Goal: Transaction & Acquisition: Obtain resource

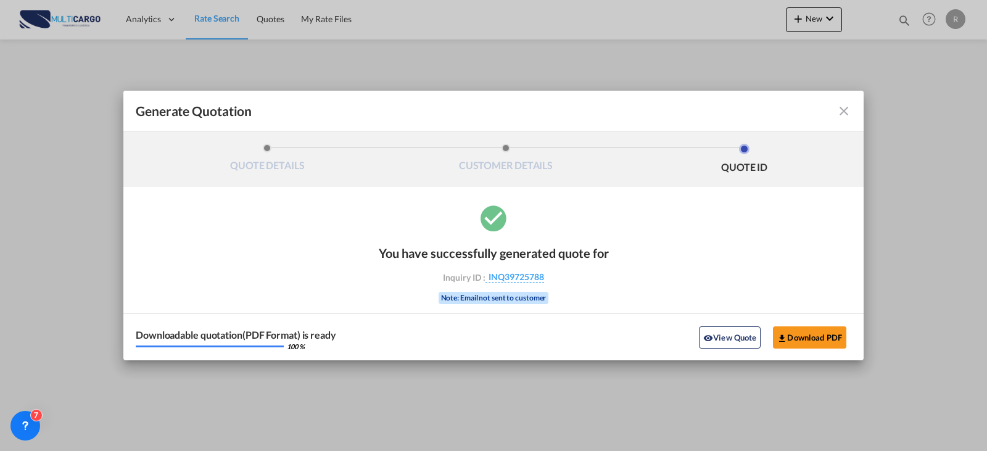
click at [838, 110] on md-icon "icon-close fg-AAA8AD cursor m-0" at bounding box center [843, 111] width 15 height 15
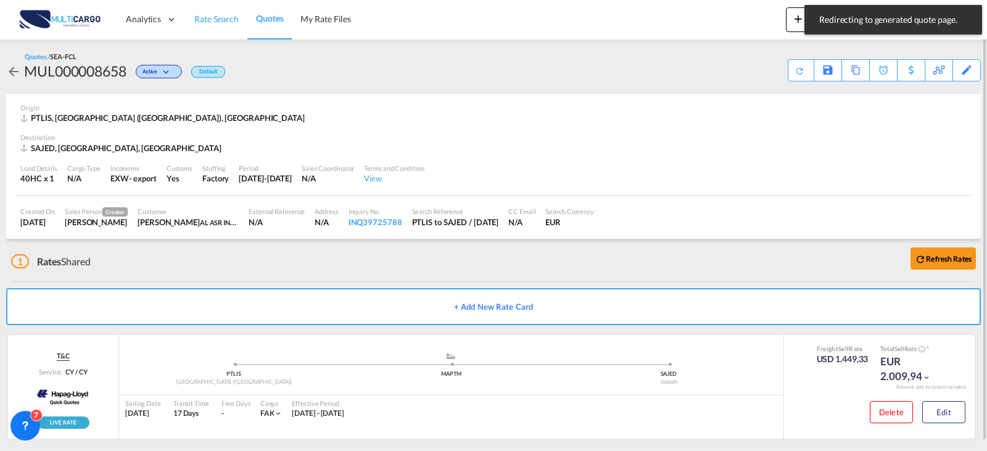
click at [221, 21] on span "Rate Search" at bounding box center [216, 19] width 44 height 10
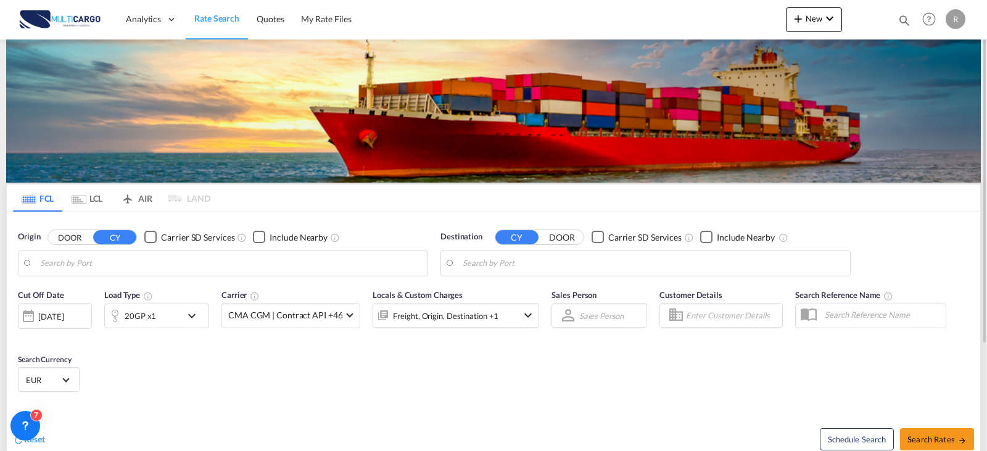
type input "[GEOGRAPHIC_DATA] ([GEOGRAPHIC_DATA]), PTLIS"
type input "Jeddah, SAJED"
click at [213, 267] on input "[GEOGRAPHIC_DATA] ([GEOGRAPHIC_DATA]), PTLIS" at bounding box center [230, 263] width 381 height 18
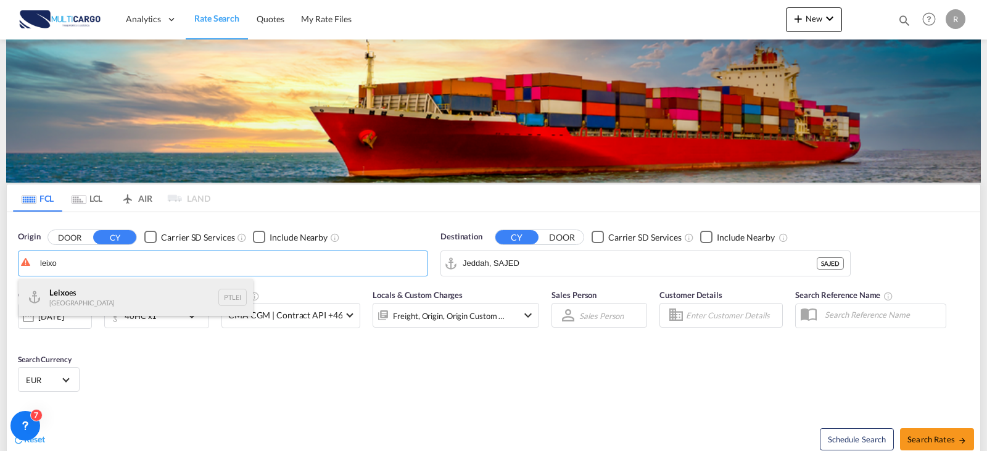
click at [139, 284] on div "Leixo es Portugal PTLEI" at bounding box center [135, 297] width 234 height 37
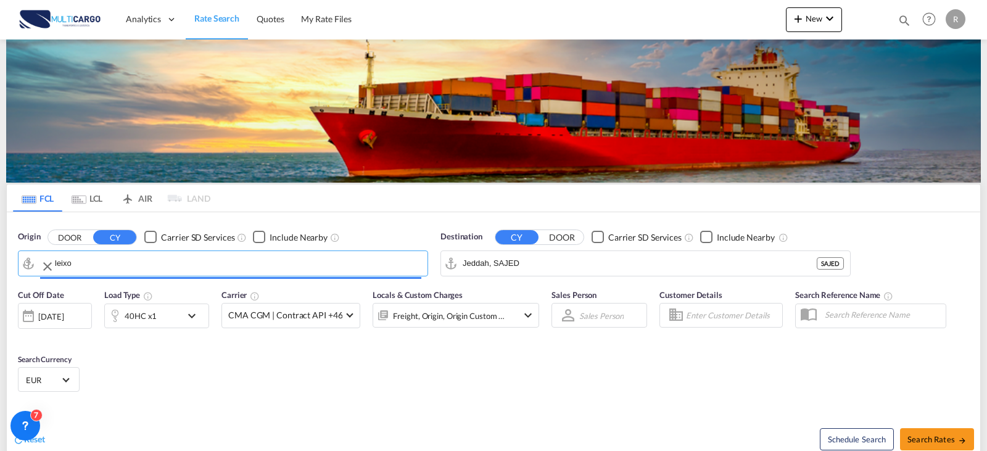
type input "Leixoes, PTLEI"
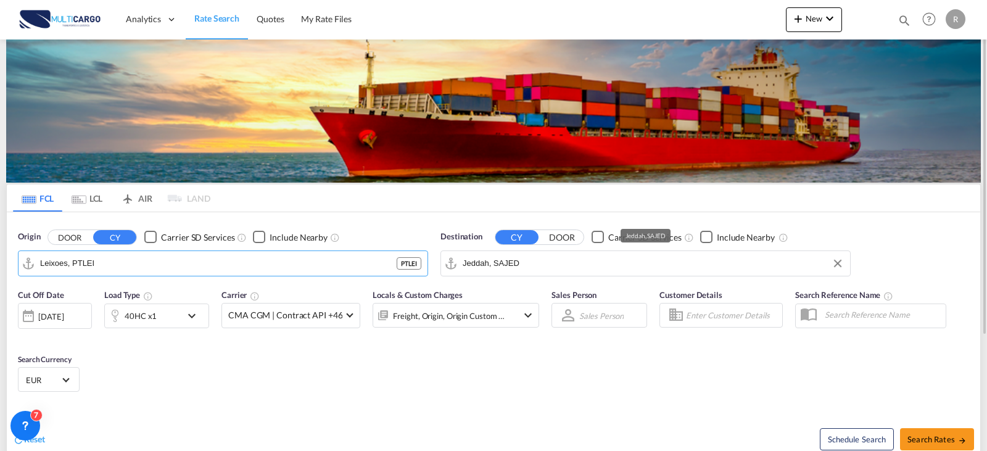
click at [527, 266] on input "Jeddah, SAJED" at bounding box center [652, 263] width 381 height 18
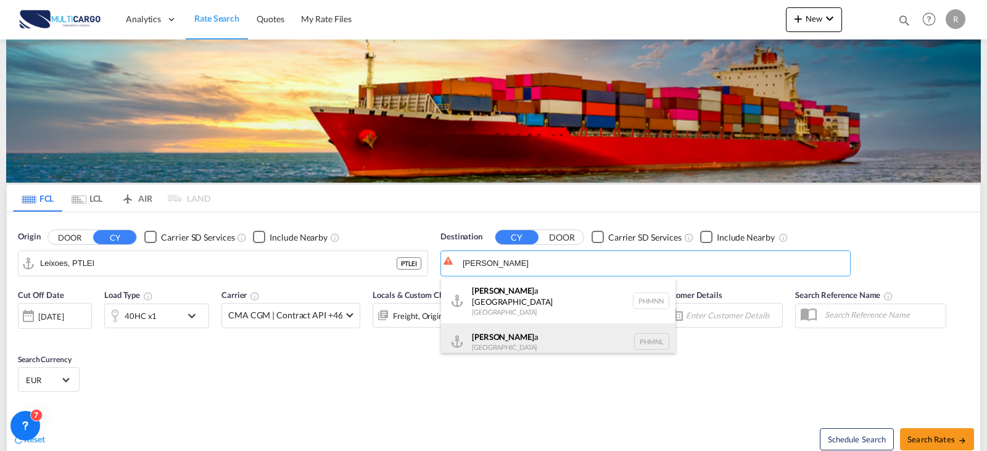
click at [541, 333] on div "[PERSON_NAME] a [GEOGRAPHIC_DATA] PHMNL" at bounding box center [558, 341] width 234 height 37
type input "[GEOGRAPHIC_DATA], PHMNL"
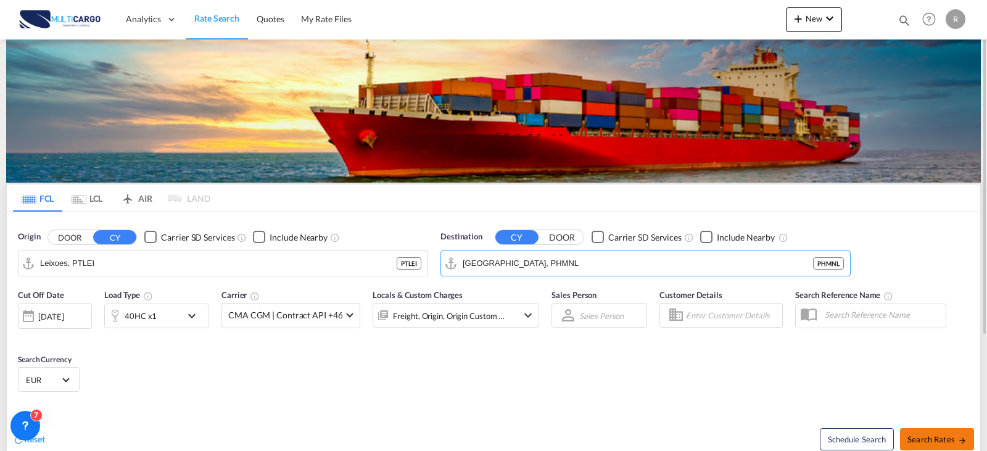
click at [935, 442] on span "Search Rates" at bounding box center [936, 439] width 59 height 10
type input "PTLEI to PHMNL / [DATE]"
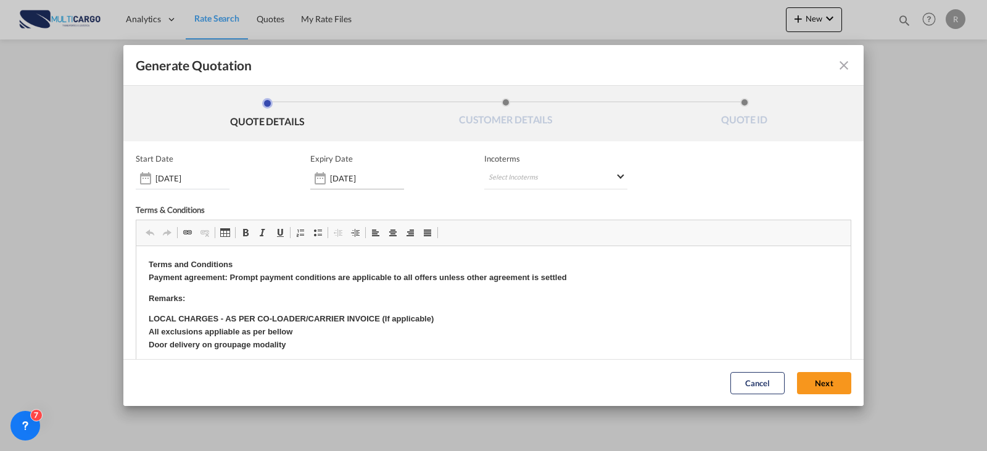
click at [367, 173] on input "[DATE]" at bounding box center [367, 178] width 74 height 10
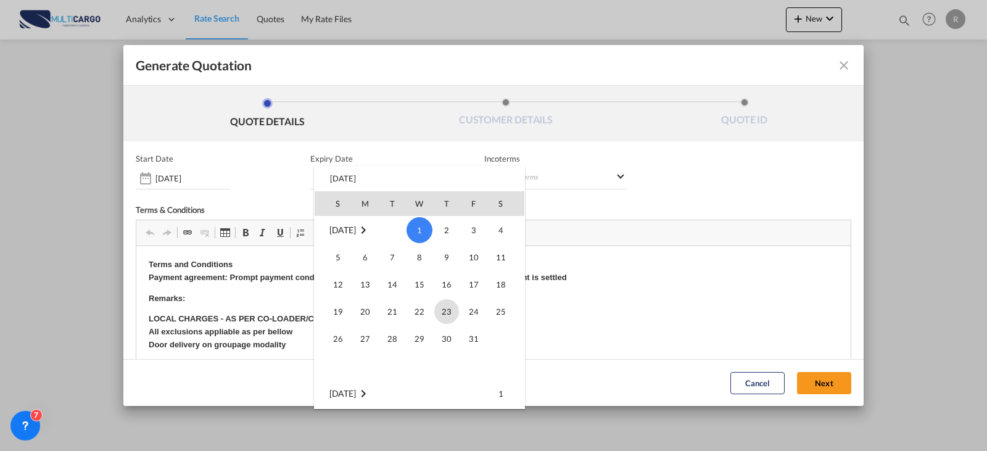
click at [445, 309] on span "23" at bounding box center [446, 311] width 25 height 25
type input "[DATE]"
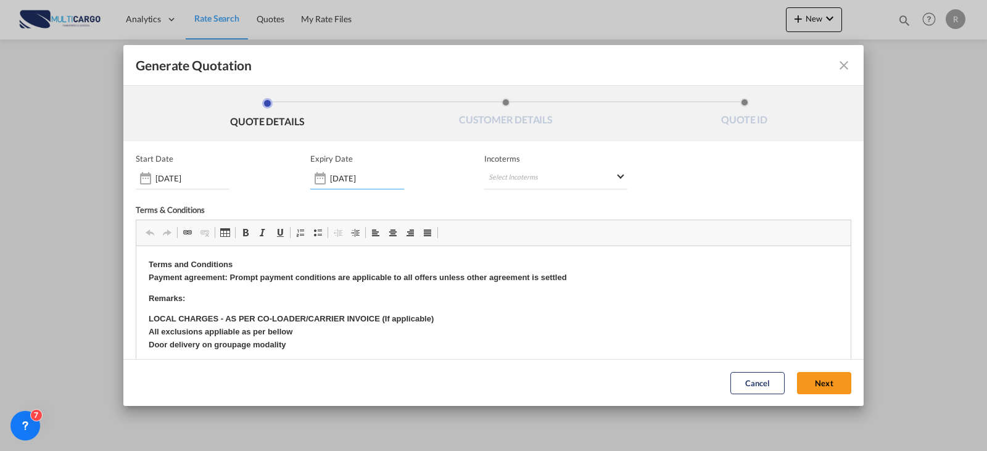
click at [494, 165] on div "Incoterms Select Incoterms CFR - import Cost and Freight CIF - export Cost,Insu…" at bounding box center [555, 172] width 143 height 36
click at [495, 167] on md-select "Select Incoterms CFR - import Cost and Freight CIF - export Cost,Insurance and …" at bounding box center [555, 178] width 143 height 22
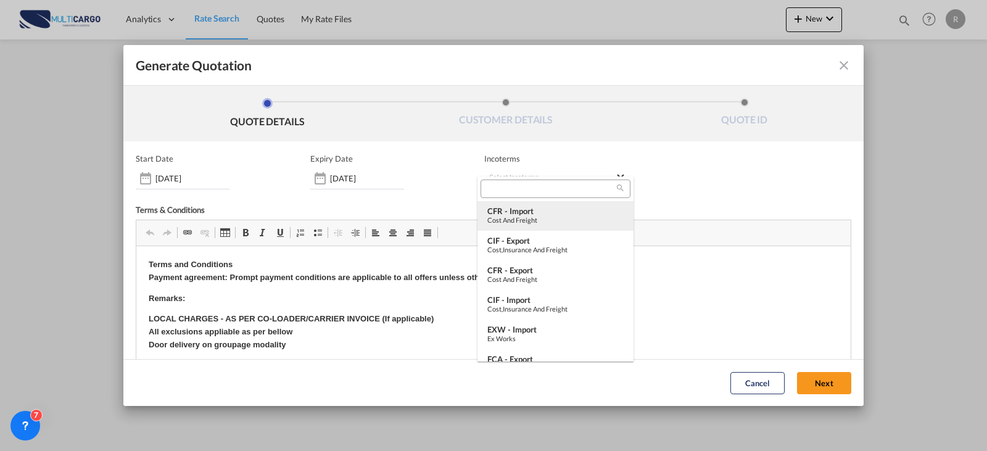
type md-option "[object Object]"
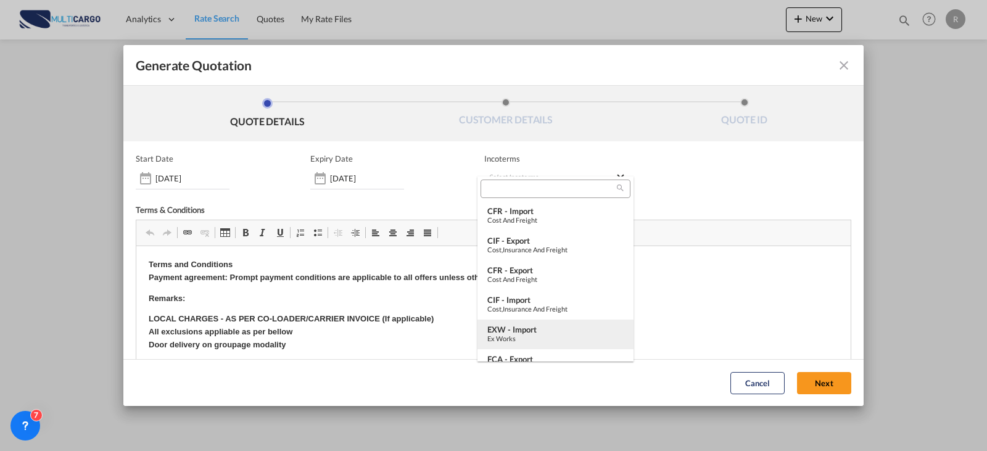
type md-option "[object Object]"
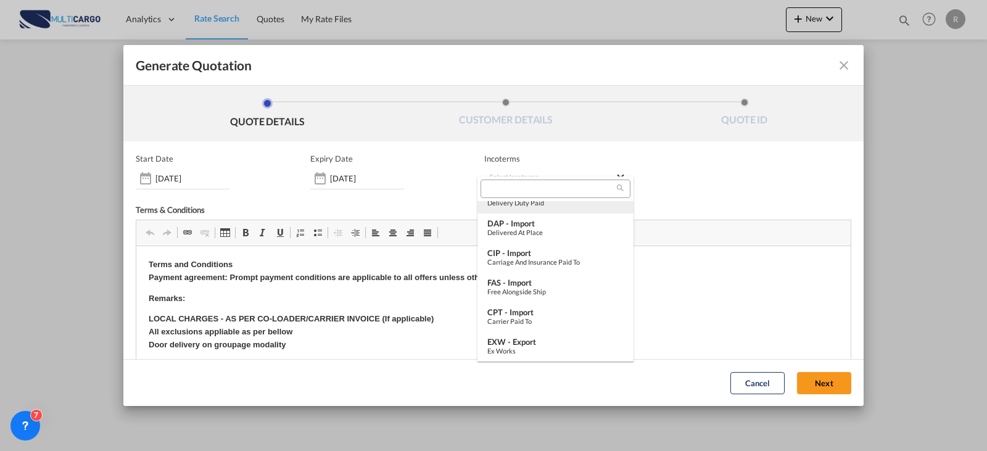
scroll to position [461, 0]
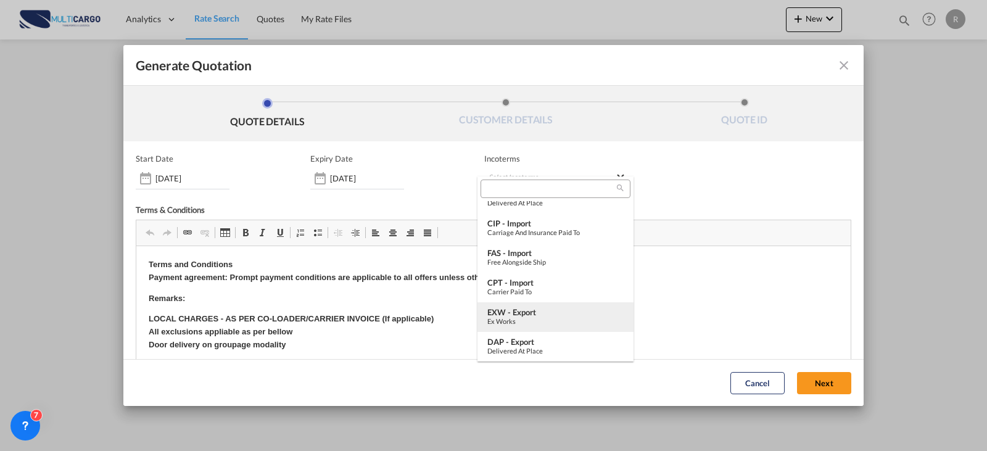
click at [546, 307] on div "EXW - export" at bounding box center [555, 312] width 136 height 10
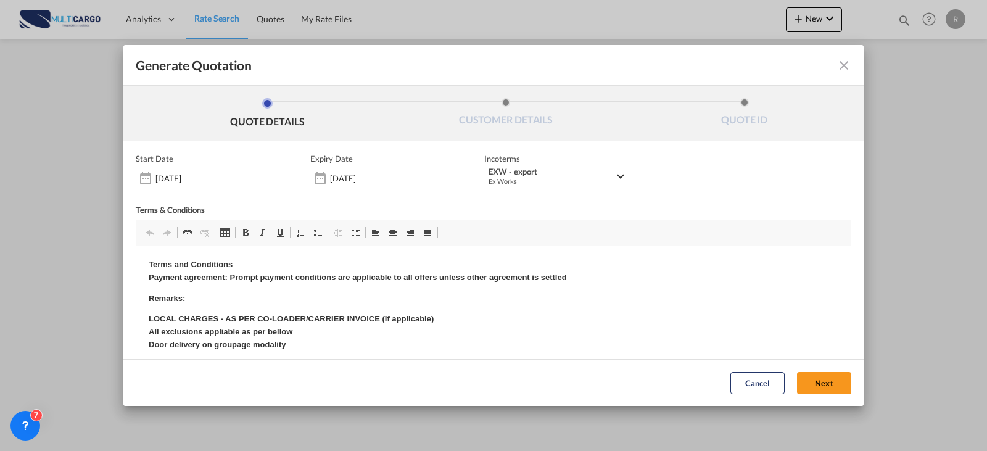
click at [821, 385] on button "Next" at bounding box center [824, 383] width 54 height 22
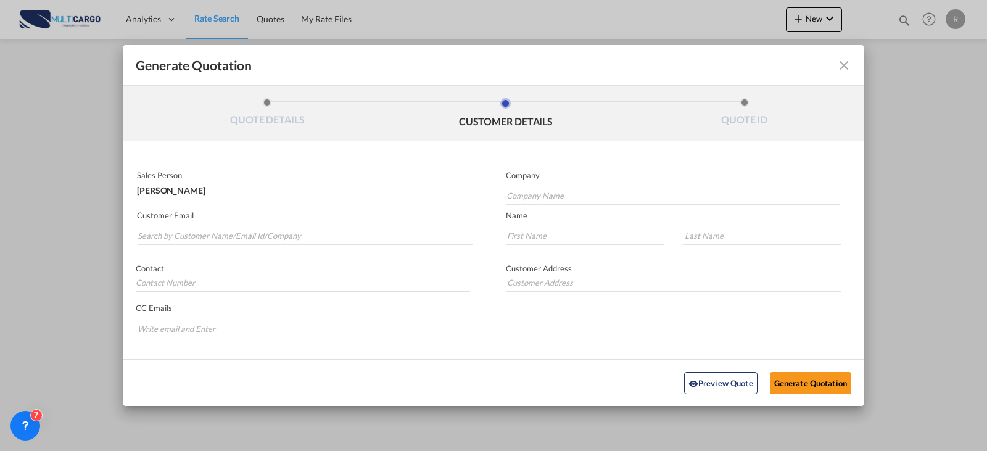
click at [347, 224] on md-autocomplete-wrap "Generate QuotationQUOTE ..." at bounding box center [304, 232] width 335 height 25
click at [332, 228] on input "Search by Customer Name/Email Id/Company" at bounding box center [305, 235] width 335 height 18
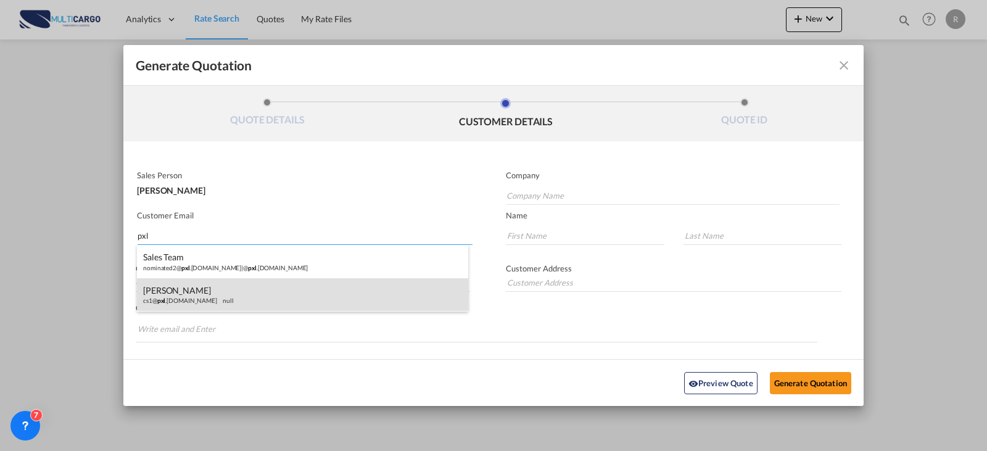
type input "pxl"
click at [314, 292] on div "[PERSON_NAME] cs1@ pxl .[DOMAIN_NAME] null" at bounding box center [302, 294] width 331 height 33
type input "PXL"
type input "[EMAIL_ADDRESS][DOMAIN_NAME]"
type input "[PERSON_NAME]"
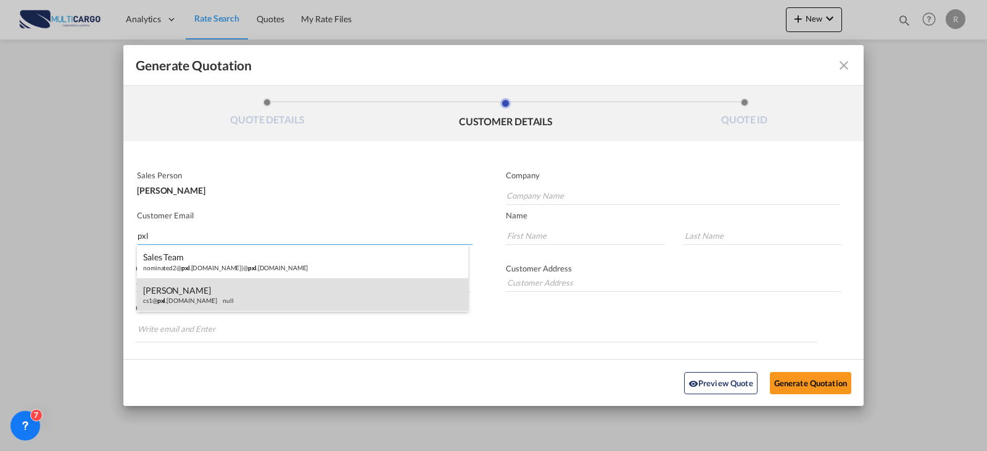
type input "LORESTO"
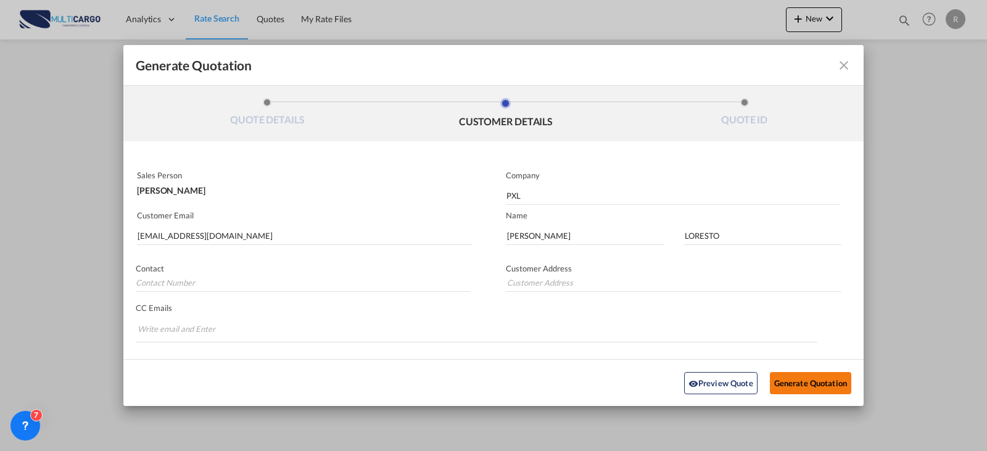
click at [797, 385] on button "Generate Quotation" at bounding box center [810, 382] width 81 height 22
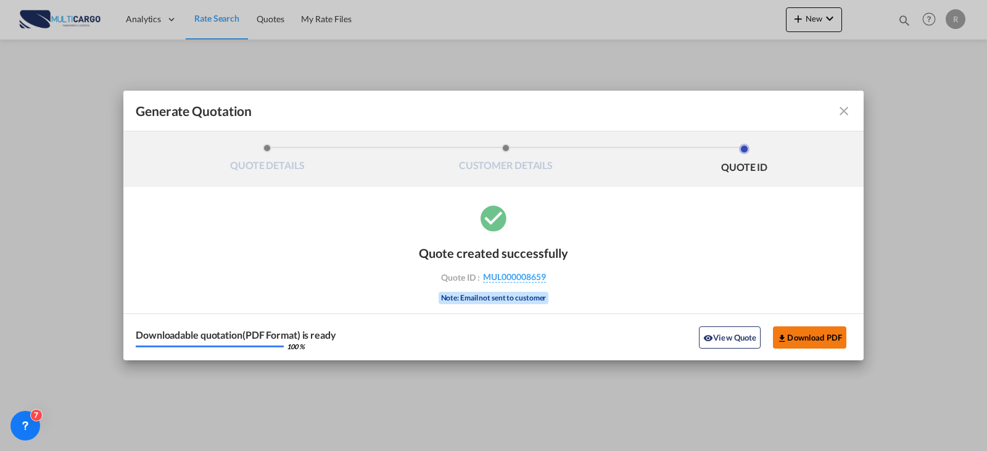
click at [821, 333] on button "Download PDF" at bounding box center [809, 337] width 73 height 22
click at [839, 114] on md-icon "icon-close fg-AAA8AD cursor m-0" at bounding box center [843, 111] width 15 height 15
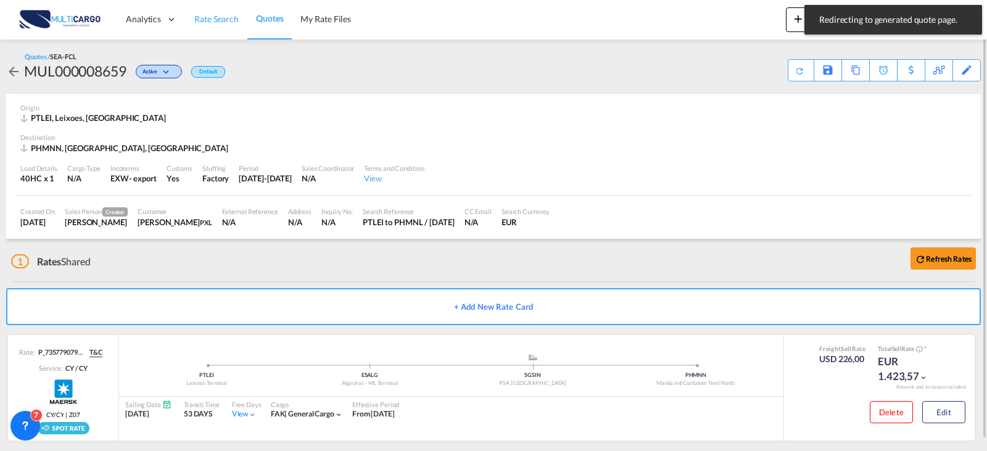
click at [216, 17] on span "Rate Search" at bounding box center [216, 19] width 44 height 10
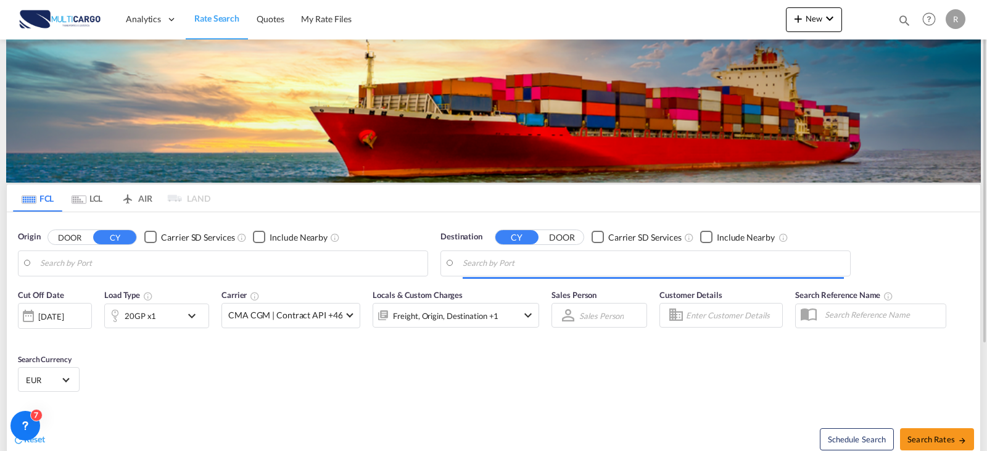
type input "Leixoes, PTLEI"
type input "[GEOGRAPHIC_DATA], PHMNL"
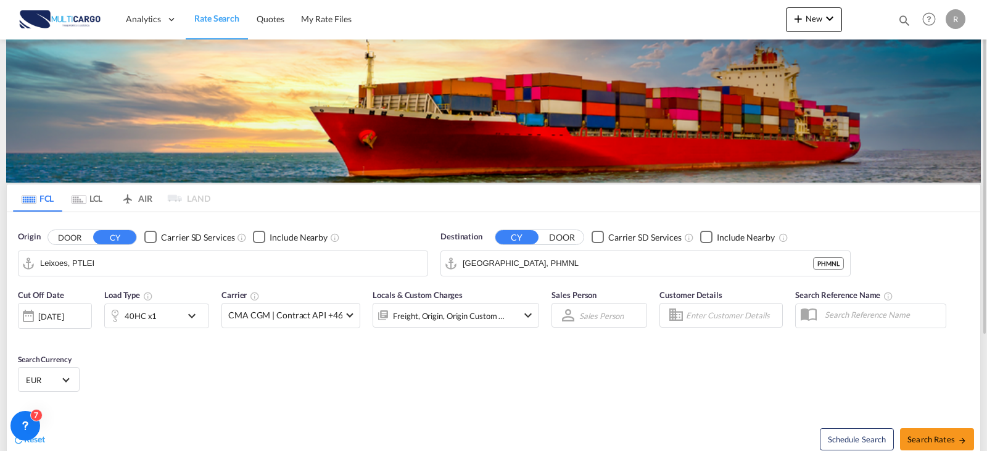
click at [162, 252] on md-input-container "Leixoes, PTLEI" at bounding box center [222, 263] width 409 height 25
click at [160, 269] on input "Leixoes, PTLEI" at bounding box center [230, 263] width 381 height 18
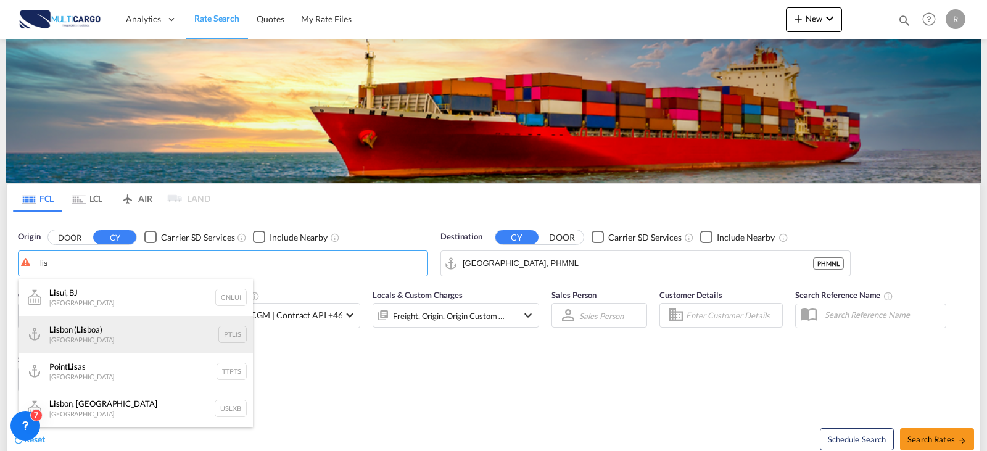
click at [154, 322] on div "Lis bon ( Lis boa) [GEOGRAPHIC_DATA] PTLIS" at bounding box center [135, 334] width 234 height 37
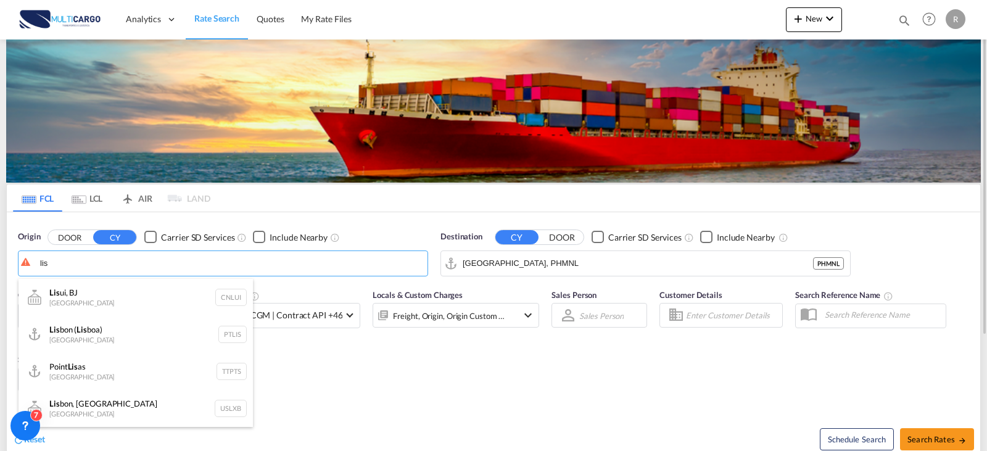
type input "[GEOGRAPHIC_DATA] ([GEOGRAPHIC_DATA]), PTLIS"
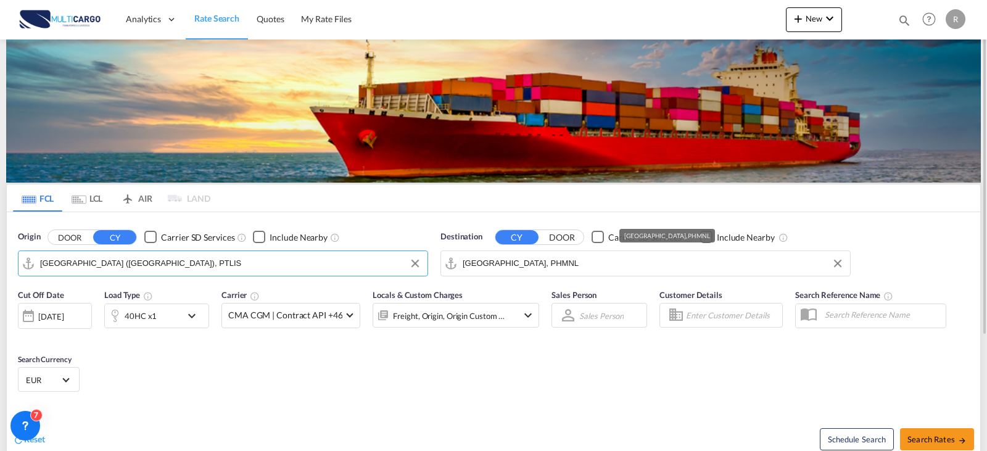
click at [535, 266] on input "[GEOGRAPHIC_DATA], PHMNL" at bounding box center [652, 263] width 381 height 18
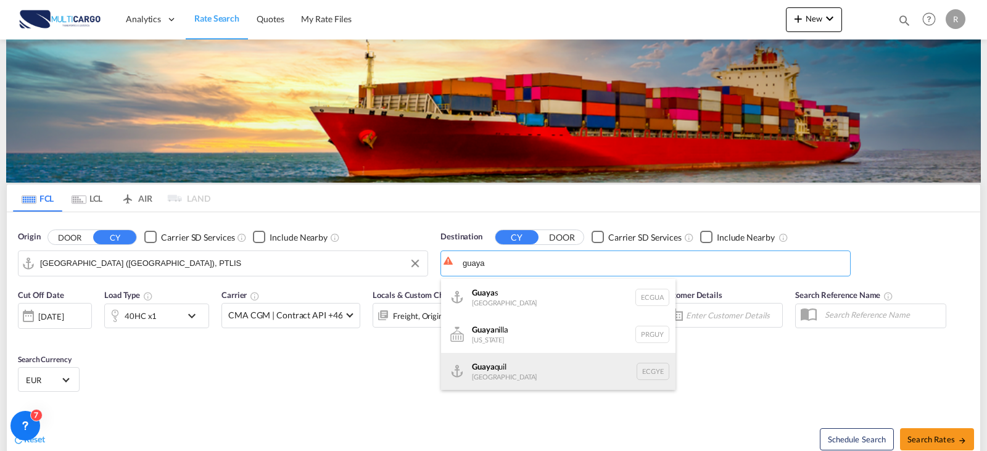
click at [530, 369] on div "Guaya quil [GEOGRAPHIC_DATA] [GEOGRAPHIC_DATA]" at bounding box center [558, 371] width 234 height 37
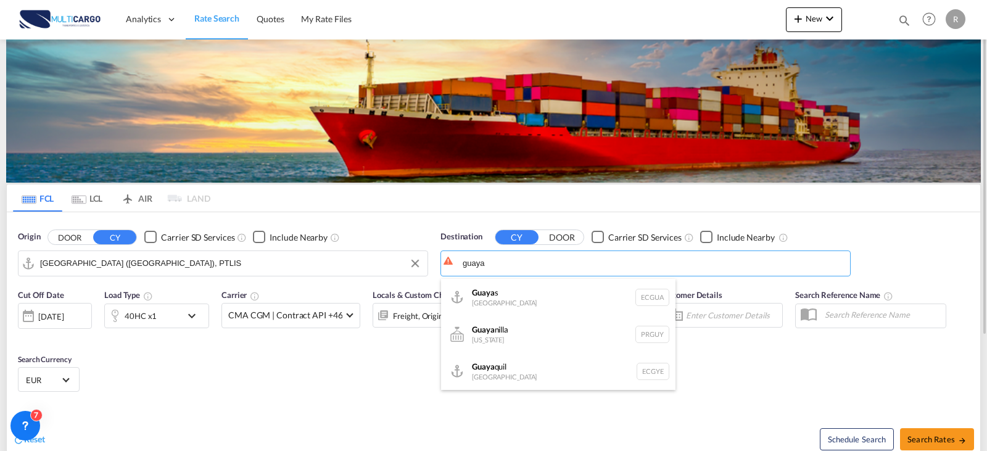
type input "[GEOGRAPHIC_DATA], ECGYE"
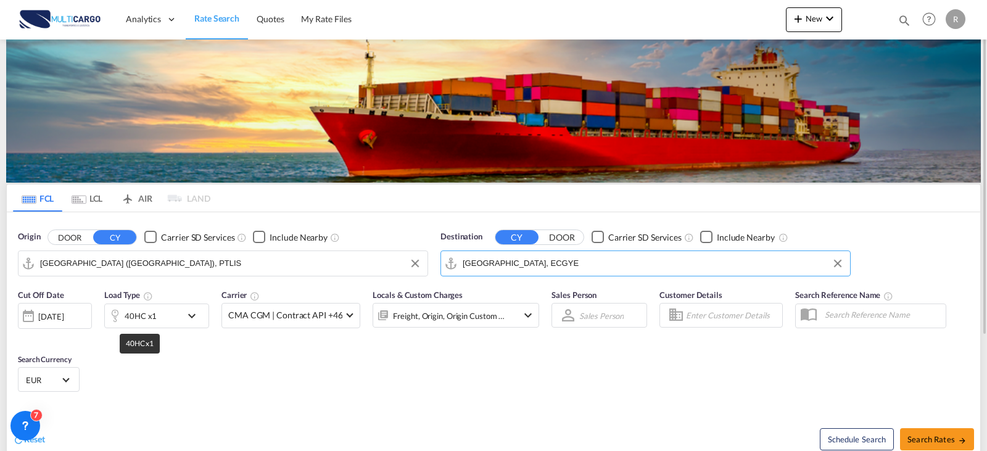
click at [152, 312] on div "40HC x1" at bounding box center [141, 315] width 32 height 17
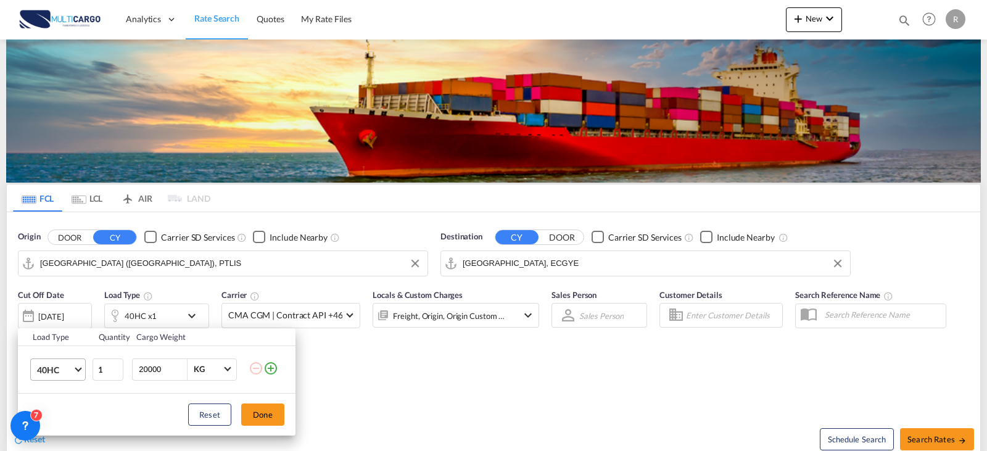
click at [68, 367] on span "40HC" at bounding box center [55, 370] width 36 height 12
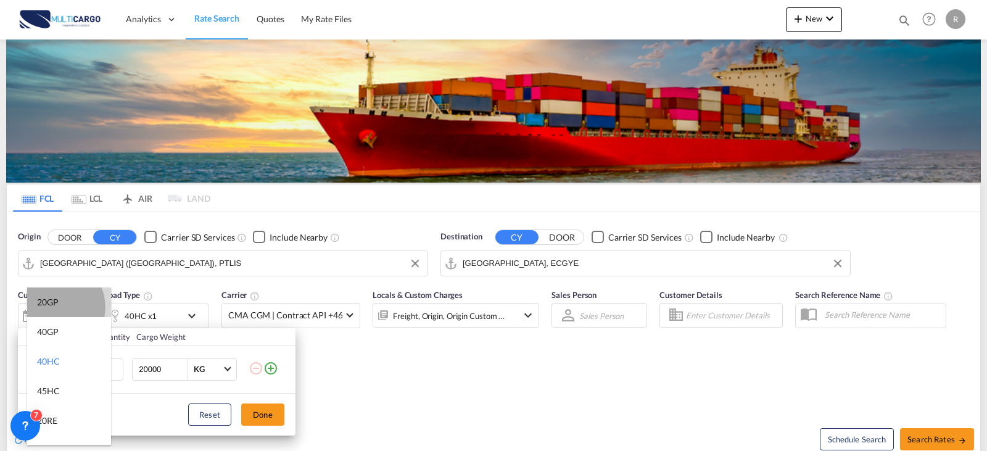
click at [53, 307] on div "20GP" at bounding box center [48, 302] width 22 height 12
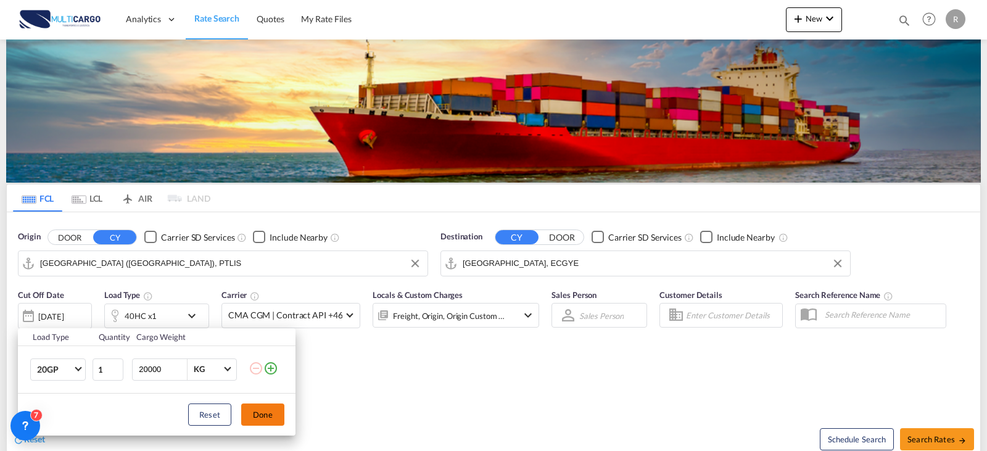
click at [259, 409] on button "Done" at bounding box center [262, 414] width 43 height 22
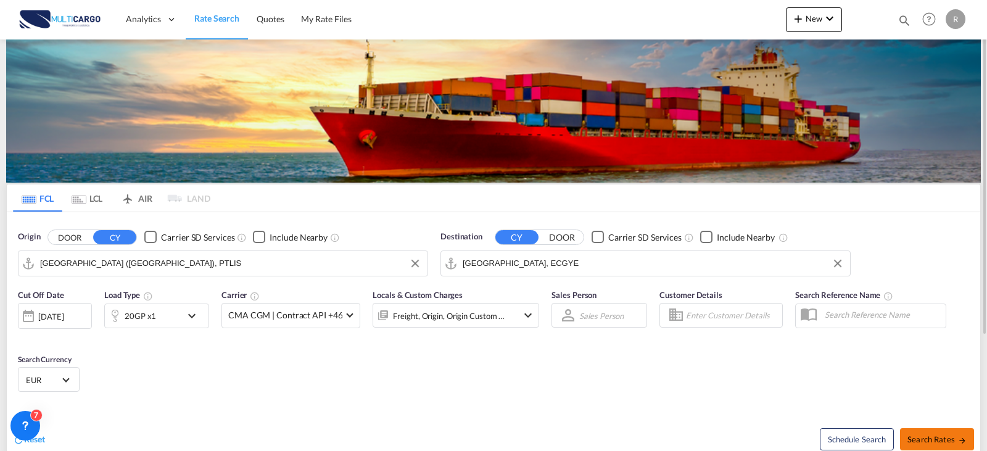
click at [916, 432] on button "Search Rates" at bounding box center [937, 439] width 74 height 22
type input "PTLIS to ECGYE / [DATE]"
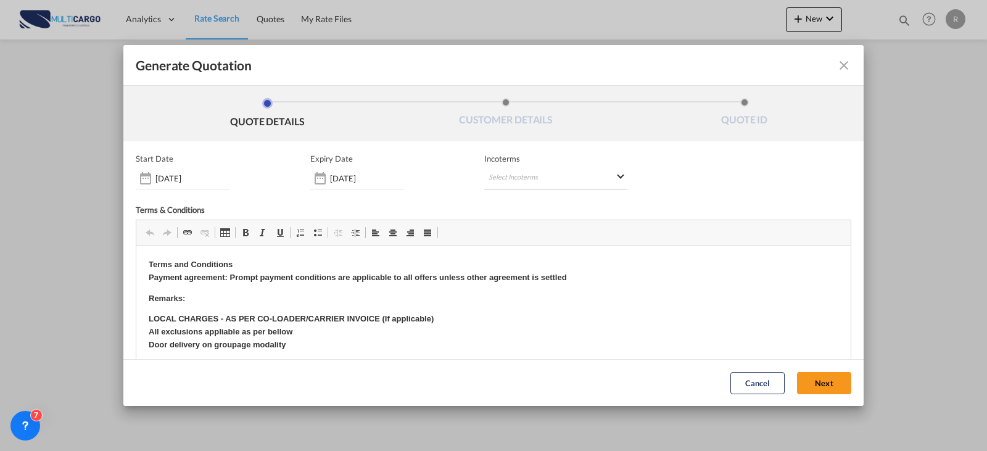
click at [496, 179] on md-select "Select Incoterms CFR - import Cost and Freight CIF - export Cost,Insurance and …" at bounding box center [555, 178] width 143 height 22
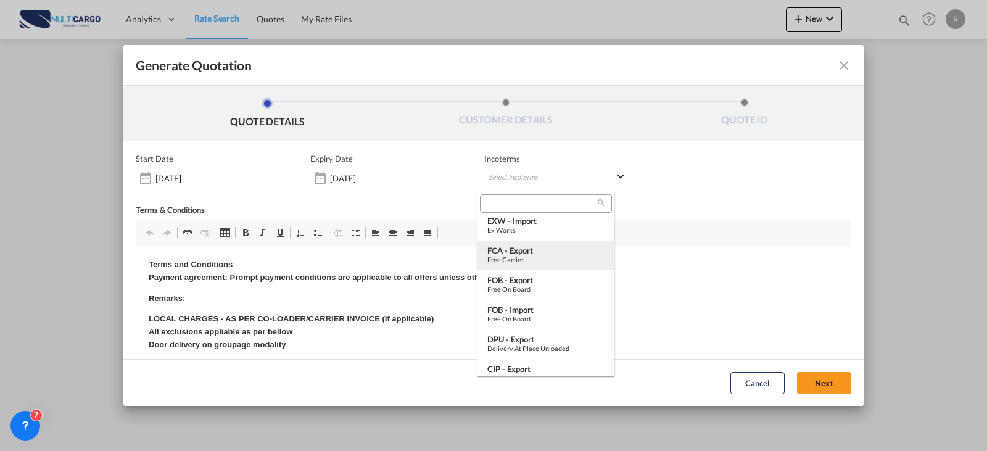
scroll to position [185, 0]
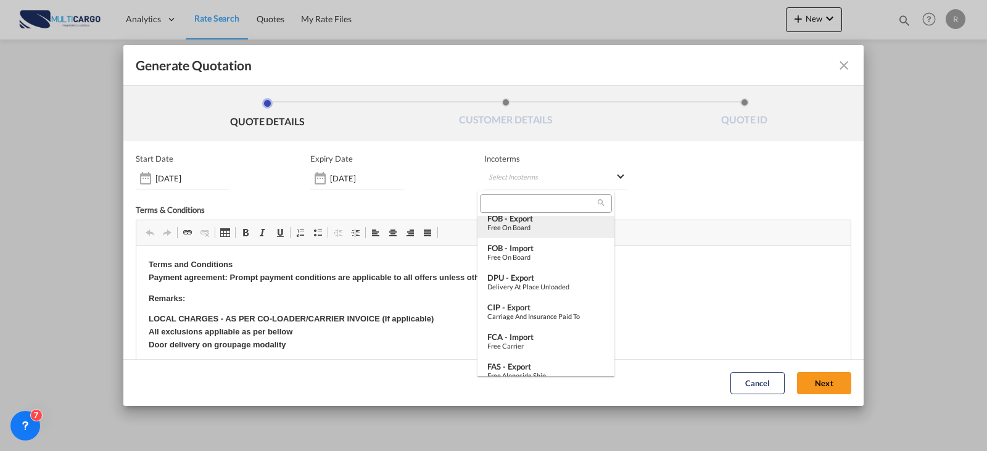
click at [543, 229] on div "Free on Board" at bounding box center [545, 227] width 117 height 8
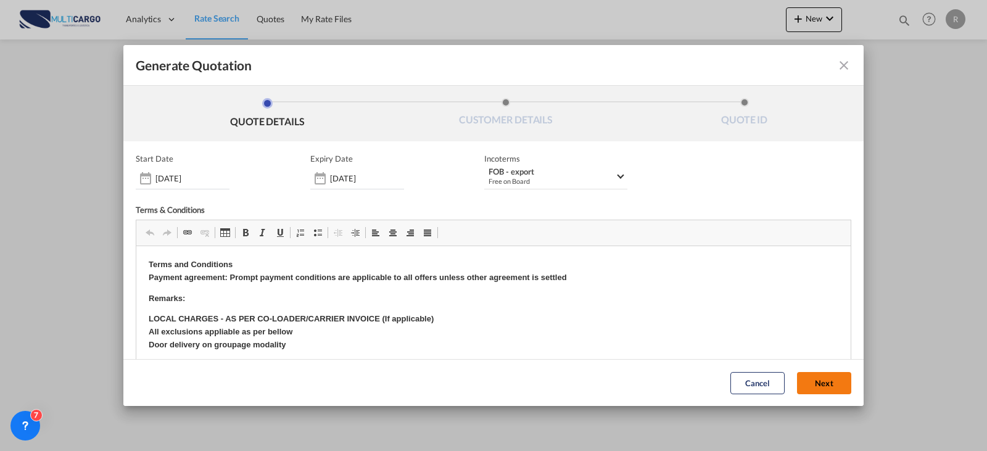
click at [811, 382] on button "Next" at bounding box center [824, 383] width 54 height 22
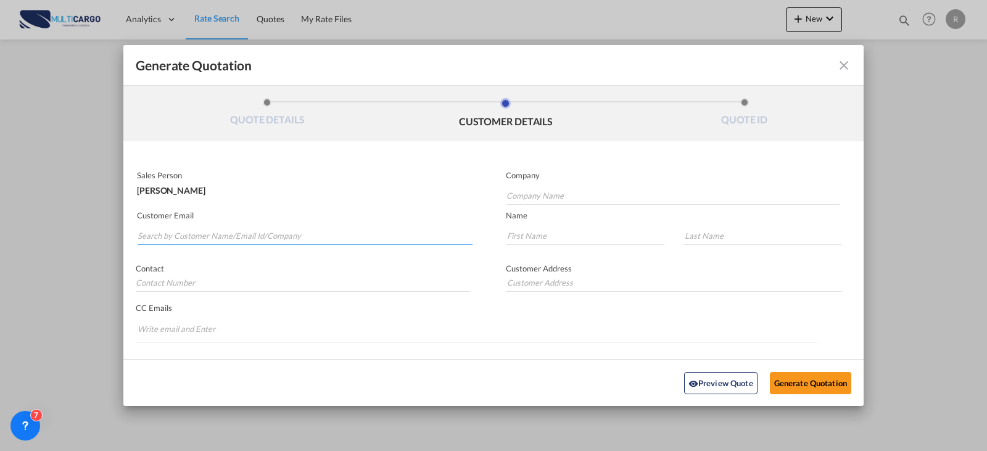
click at [199, 230] on input "Search by Customer Name/Email Id/Company" at bounding box center [305, 235] width 335 height 18
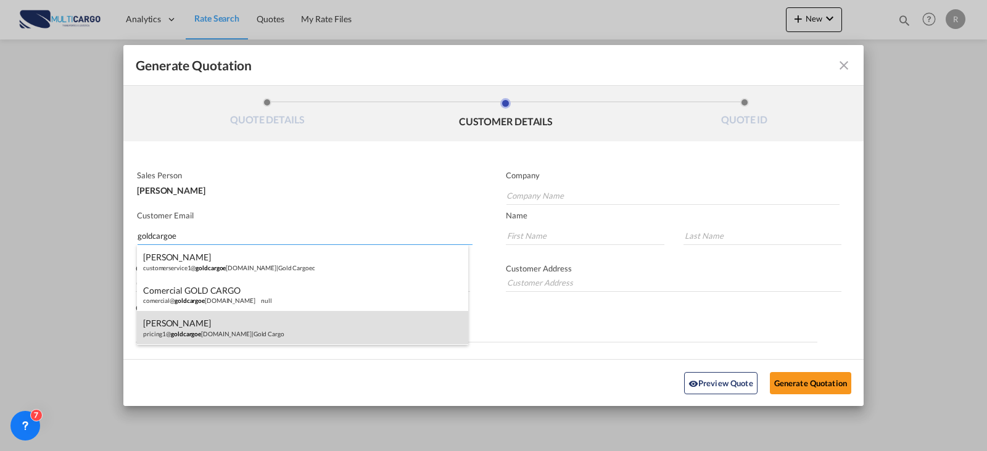
type input "goldcargoe"
click at [280, 336] on div "[PERSON_NAME] pricing1@ goldcargoe [DOMAIN_NAME] | Gold Cargo" at bounding box center [302, 327] width 331 height 33
type input "Gold Cargo"
type input "[EMAIL_ADDRESS][DOMAIN_NAME]"
type input "[PERSON_NAME]"
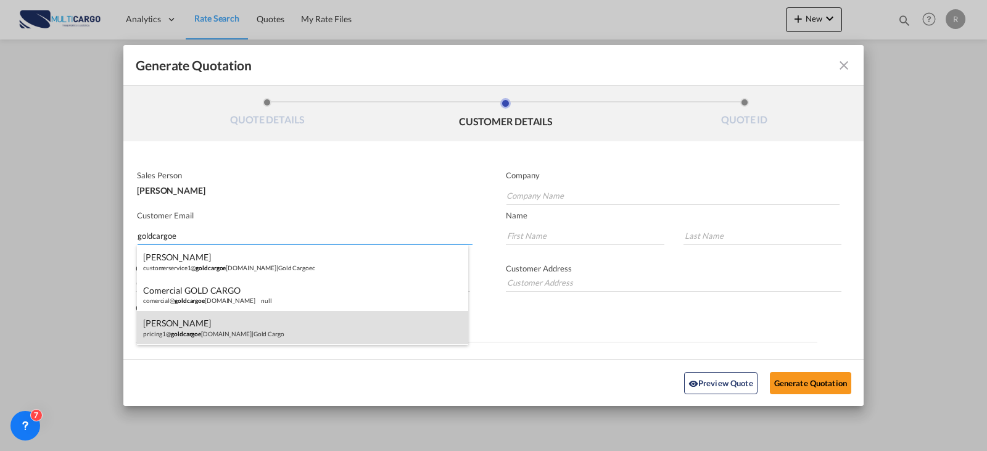
type input "Vergara"
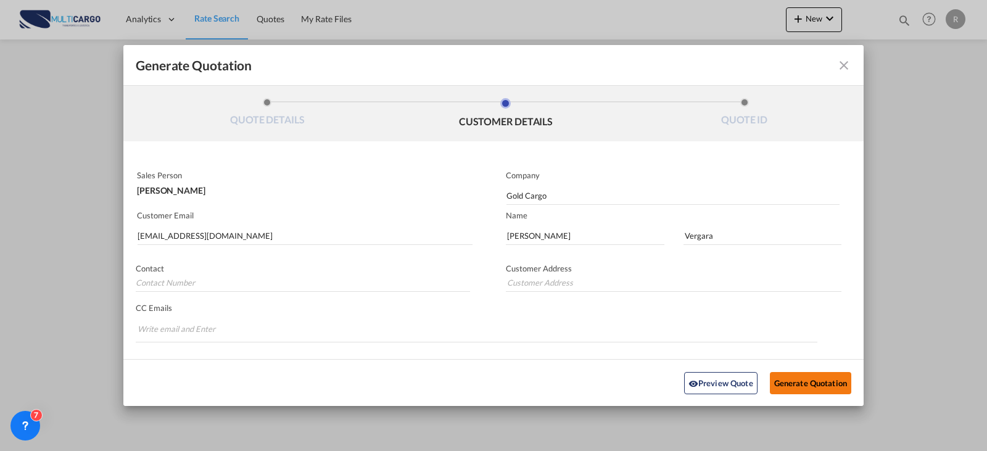
click at [808, 385] on button "Generate Quotation" at bounding box center [810, 382] width 81 height 22
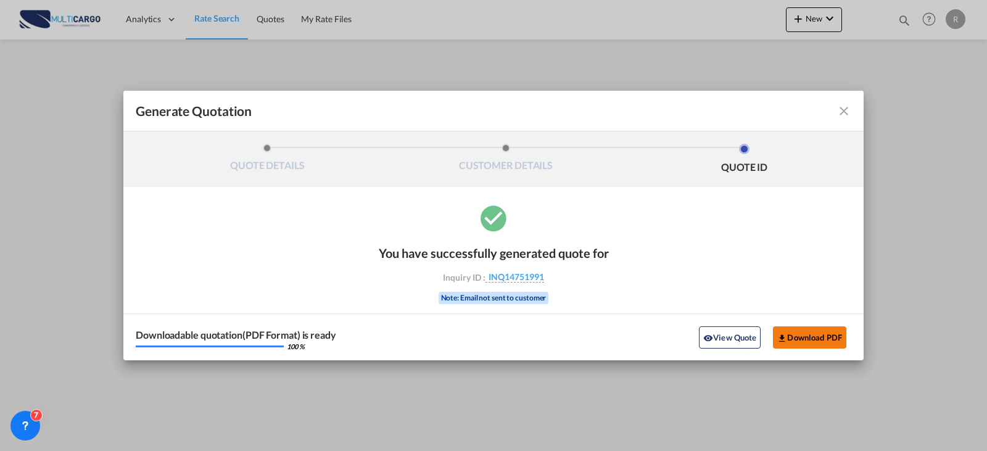
click at [804, 339] on button "Download PDF" at bounding box center [809, 337] width 73 height 22
click at [850, 114] on md-icon "icon-close fg-AAA8AD cursor m-0" at bounding box center [843, 111] width 15 height 15
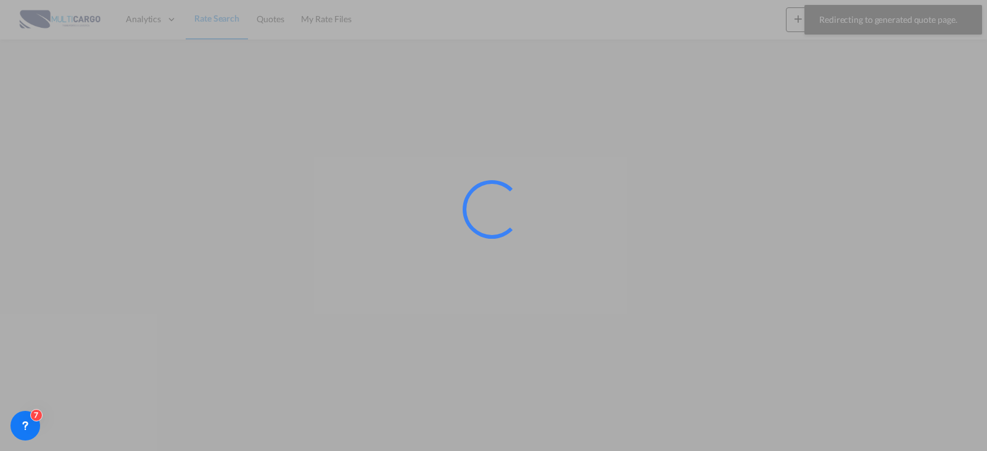
click at [682, 17] on div at bounding box center [493, 225] width 987 height 451
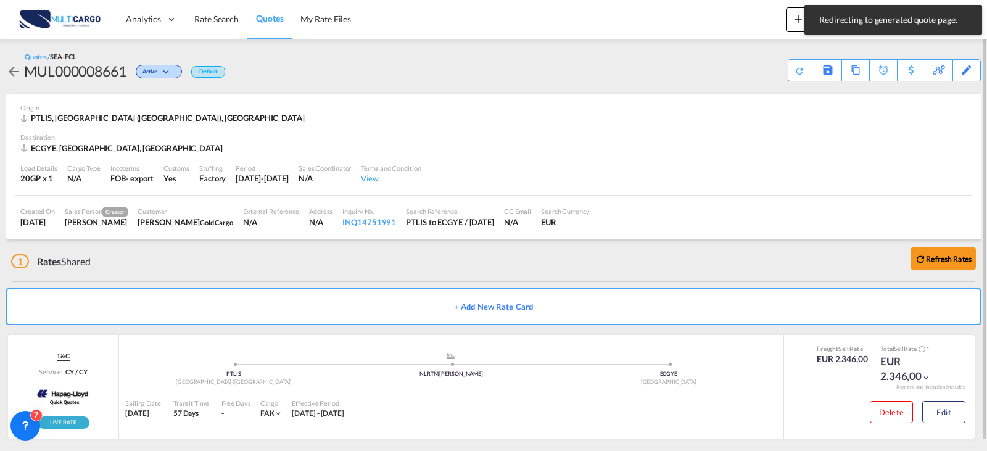
click at [739, 31] on div "Analytics Reports Dashboard Rate Search Quotes My Rate Files New Rates Ratecard" at bounding box center [493, 19] width 950 height 38
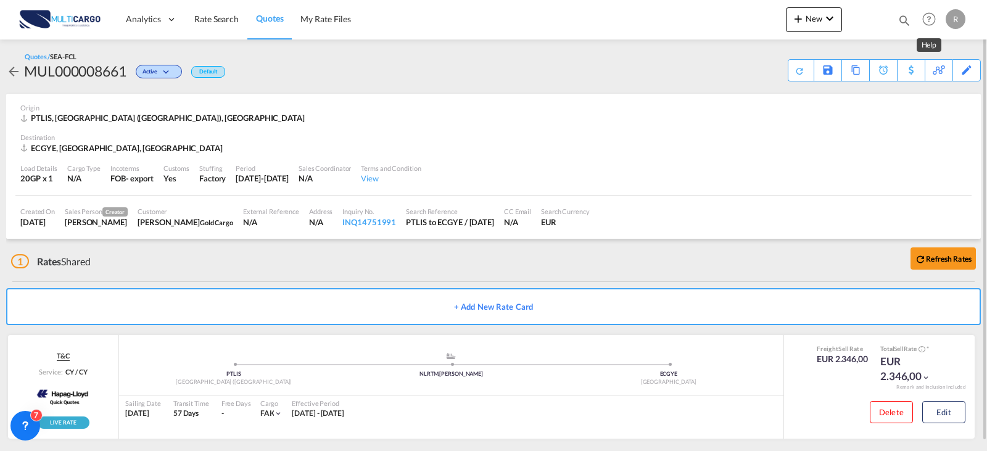
click at [927, 20] on md-icon "Help" at bounding box center [928, 19] width 21 height 21
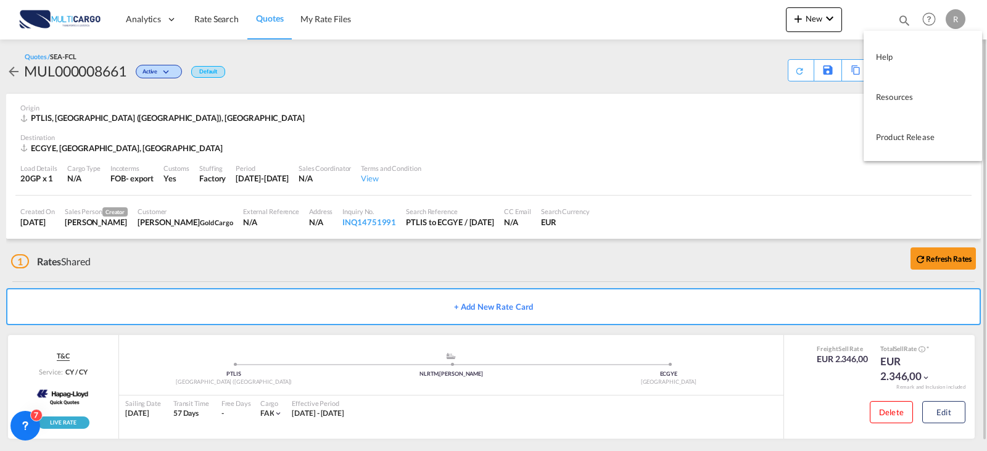
click at [906, 20] on md-backdrop at bounding box center [493, 225] width 987 height 451
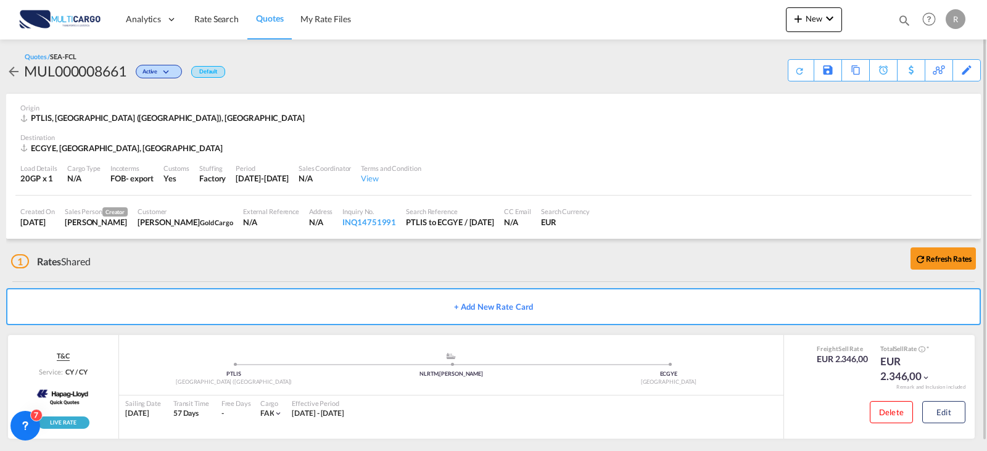
click at [900, 14] on md-icon "icon-magnify" at bounding box center [904, 21] width 14 height 14
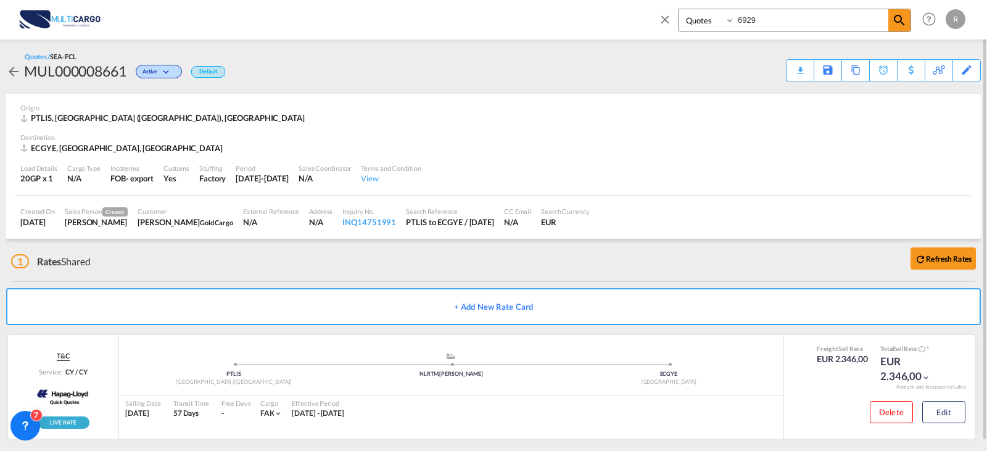
click at [763, 22] on input "6929" at bounding box center [811, 20] width 154 height 22
drag, startPoint x: 763, startPoint y: 22, endPoint x: 738, endPoint y: 22, distance: 24.7
click at [738, 22] on input "6929" at bounding box center [811, 20] width 154 height 22
type input "8333"
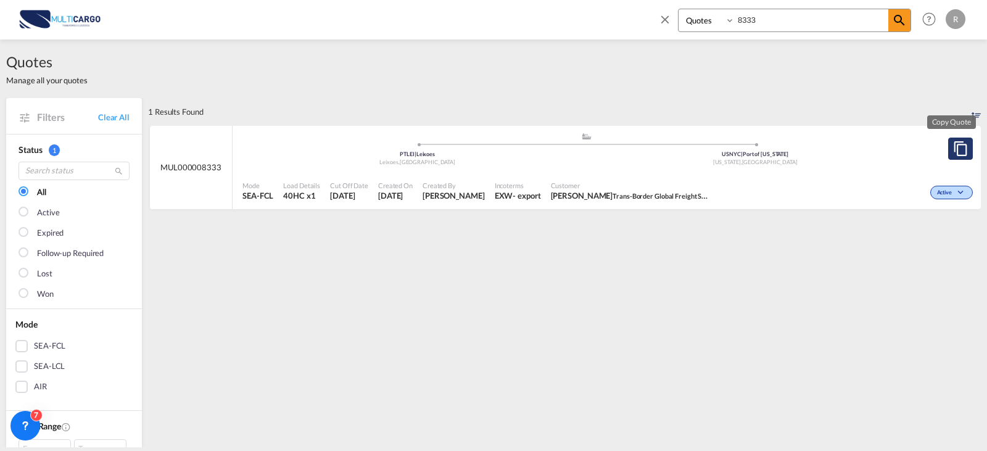
click at [953, 153] on md-icon "assets/icons/custom/copyQuote.svg" at bounding box center [960, 148] width 15 height 15
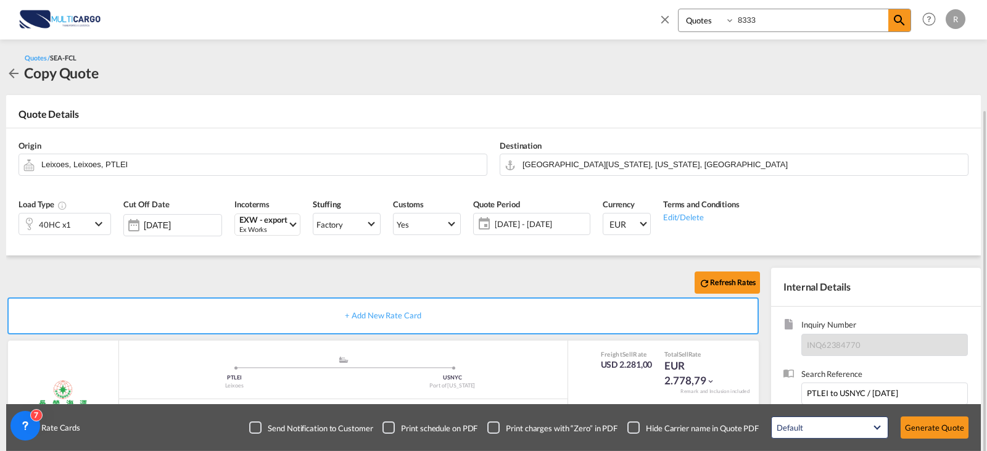
scroll to position [62, 0]
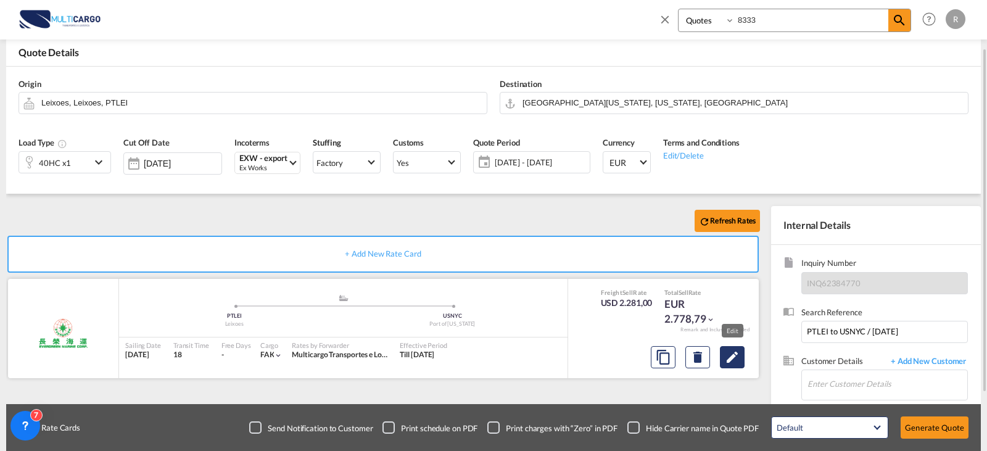
click at [723, 359] on button "Edit" at bounding box center [732, 357] width 25 height 22
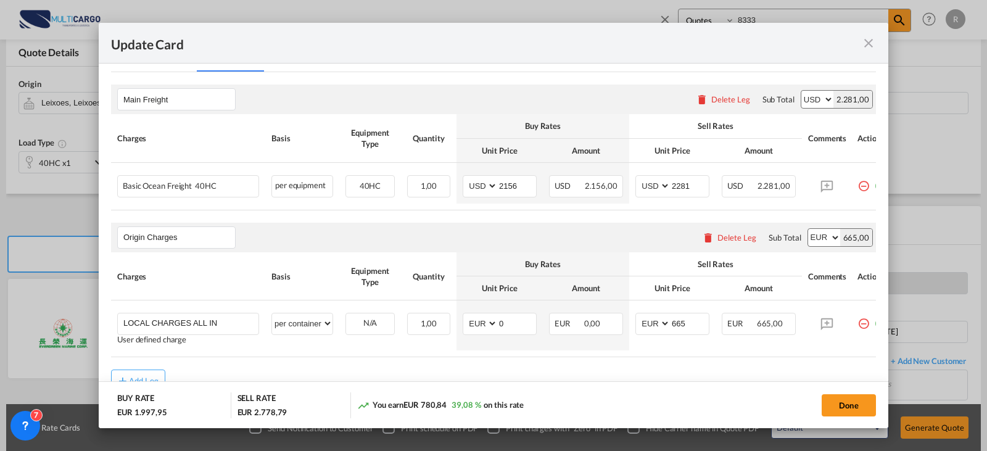
scroll to position [364, 0]
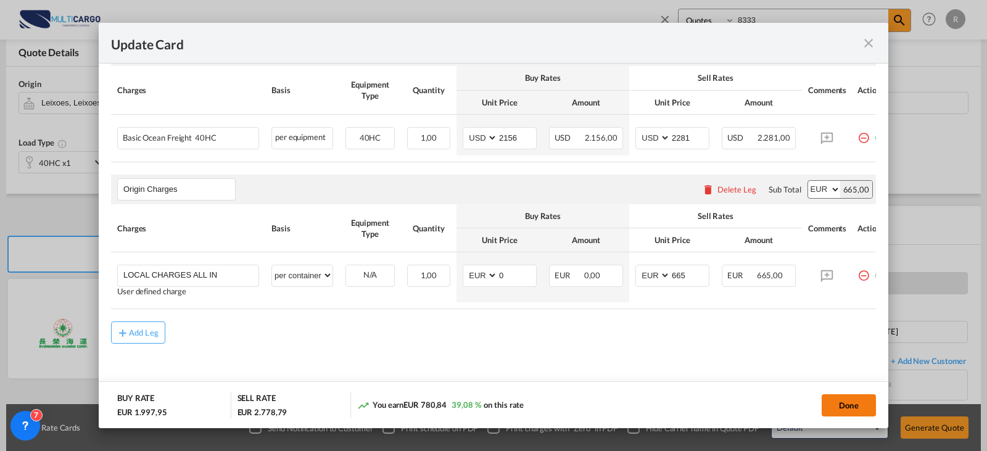
click at [853, 413] on button "Done" at bounding box center [848, 405] width 54 height 22
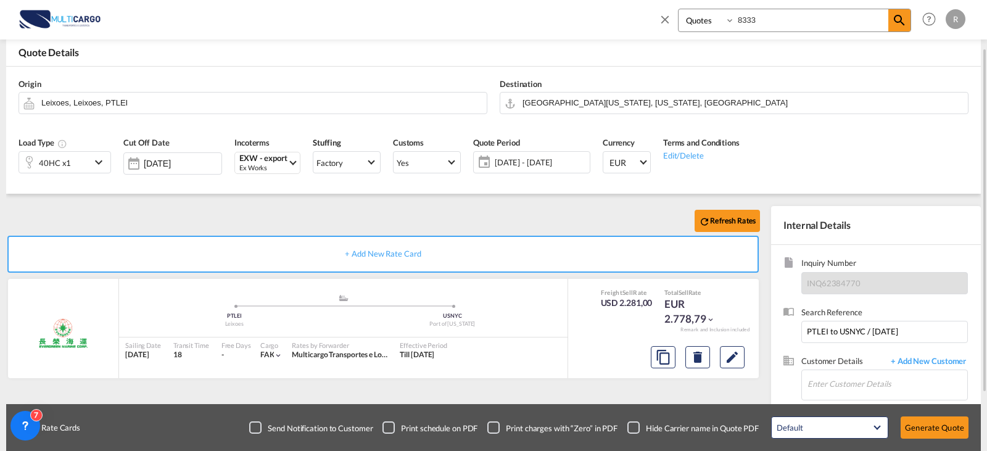
click at [486, 168] on md-icon "icon-calendar" at bounding box center [481, 162] width 15 height 15
click at [524, 162] on span "[DATE] - [DATE]" at bounding box center [541, 162] width 92 height 11
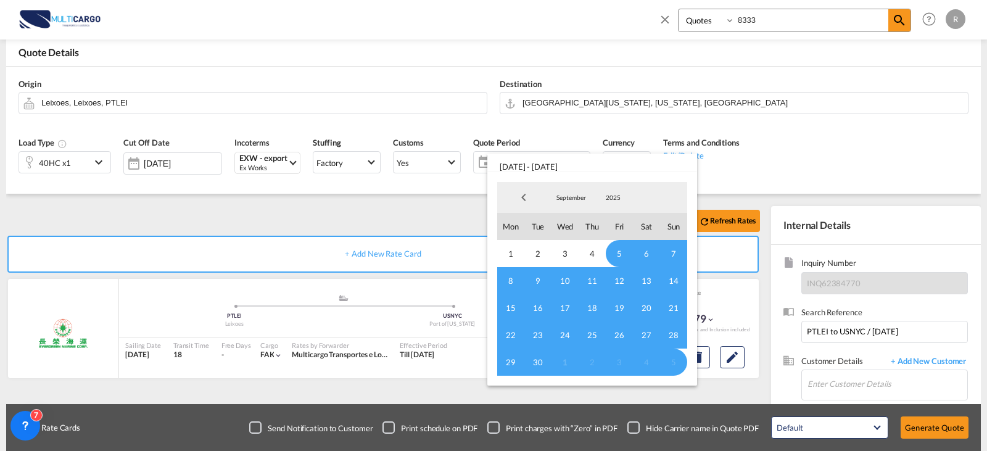
click at [575, 363] on span "1" at bounding box center [564, 361] width 27 height 27
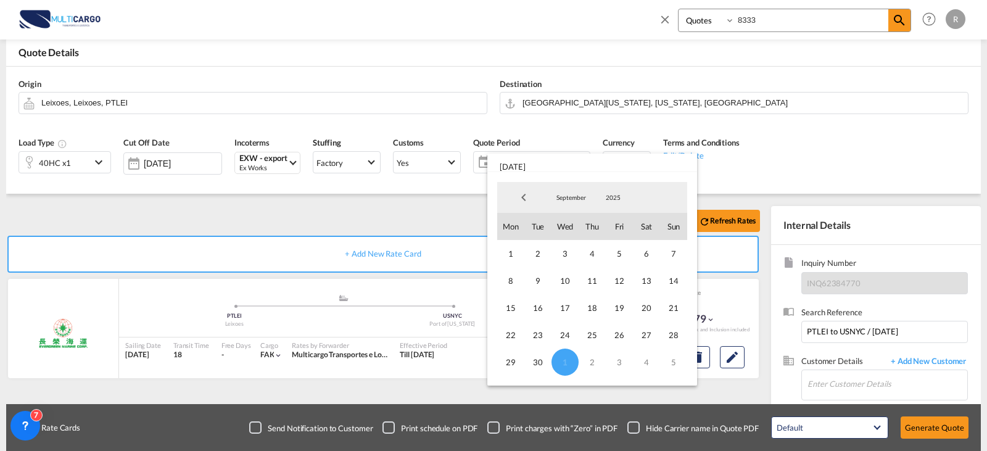
drag, startPoint x: 578, startPoint y: 195, endPoint x: 578, endPoint y: 220, distance: 24.1
click at [578, 195] on span "September" at bounding box center [570, 197] width 39 height 9
click at [573, 229] on md-option "October" at bounding box center [583, 228] width 84 height 30
click at [626, 363] on span "31" at bounding box center [618, 361] width 27 height 27
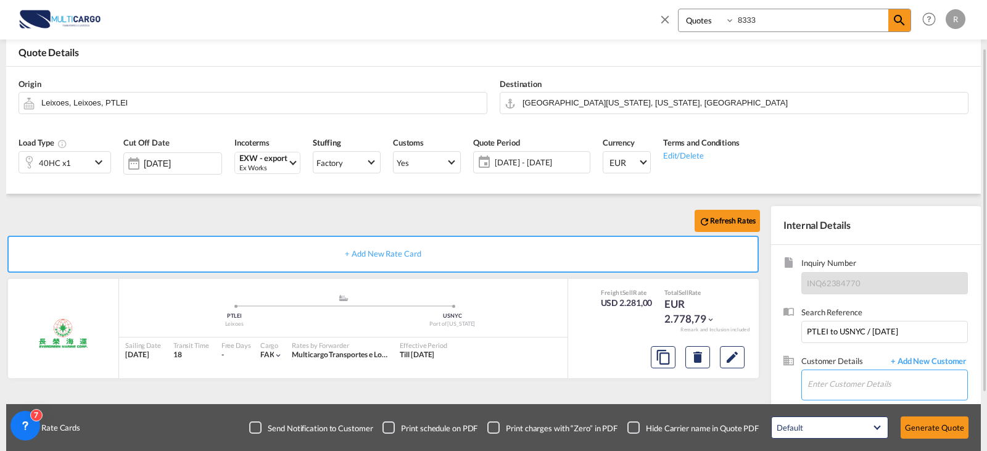
click at [874, 388] on input "Enter Customer Details" at bounding box center [887, 384] width 160 height 28
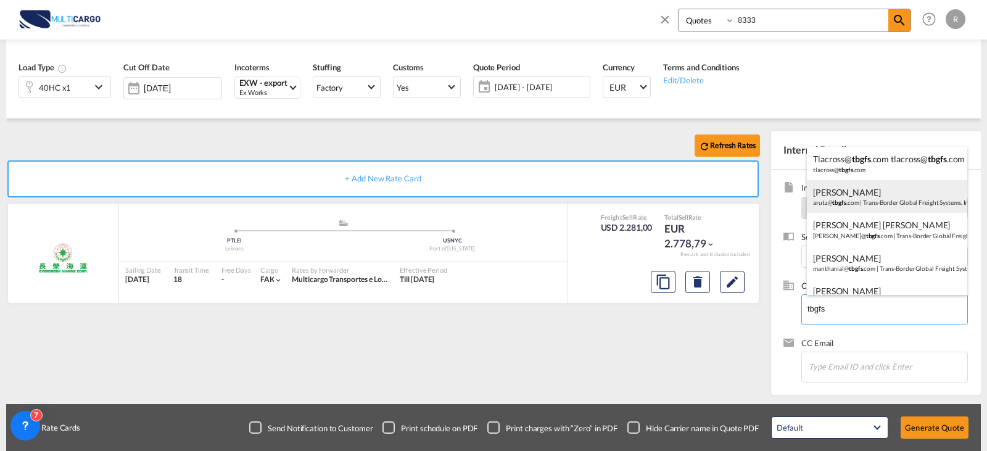
click at [864, 198] on div "[PERSON_NAME] arutz@ tbgfs .com | Trans-Border Global Freight Systems, Inc." at bounding box center [887, 196] width 160 height 33
type input "Trans-Border Global Freight Systems, Inc., [PERSON_NAME], [EMAIL_ADDRESS][DOMAI…"
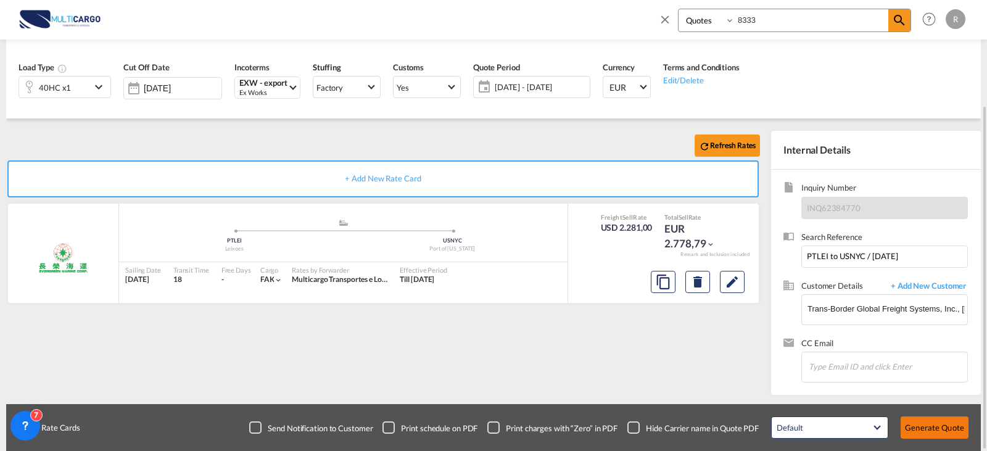
click at [939, 427] on button "Generate Quote" at bounding box center [934, 427] width 68 height 22
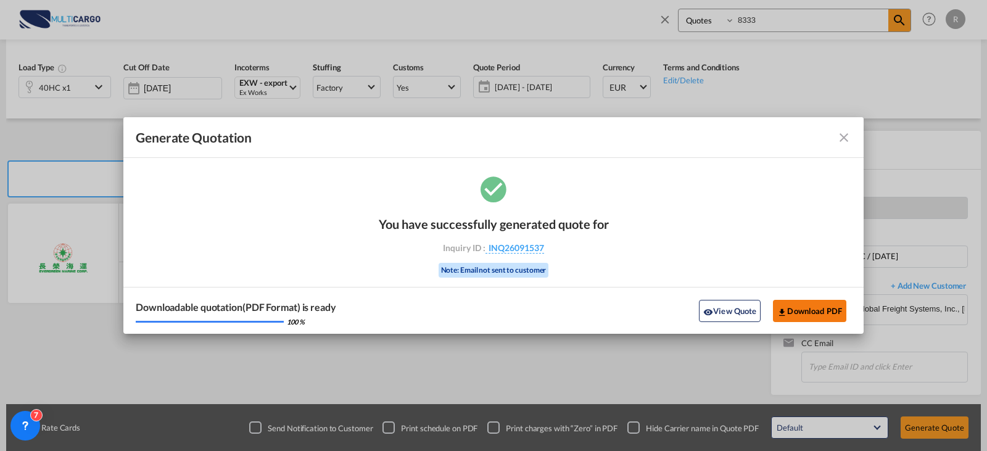
click at [818, 312] on button "Download PDF" at bounding box center [809, 311] width 73 height 22
click at [845, 136] on md-icon "icon-close fg-AAA8AD cursor m-0" at bounding box center [843, 137] width 15 height 15
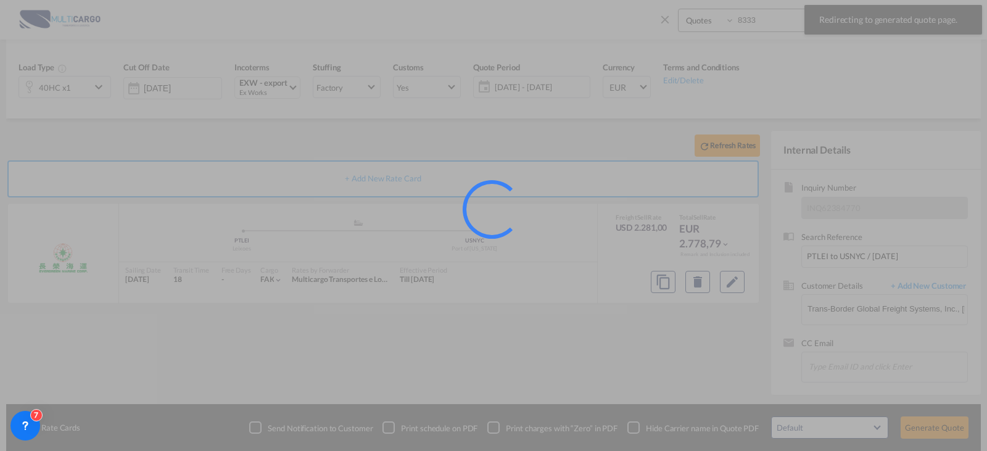
click at [792, 18] on div at bounding box center [493, 225] width 987 height 451
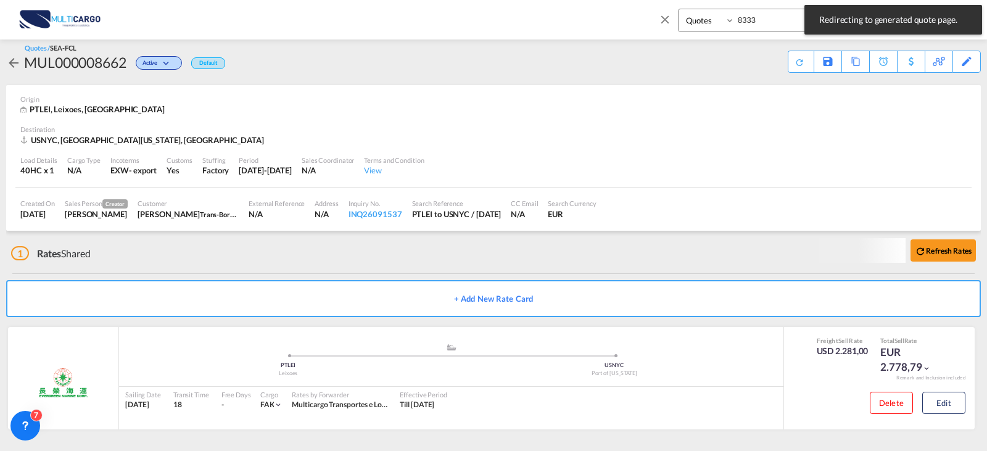
scroll to position [9, 0]
click at [776, 20] on input "8333" at bounding box center [811, 20] width 154 height 22
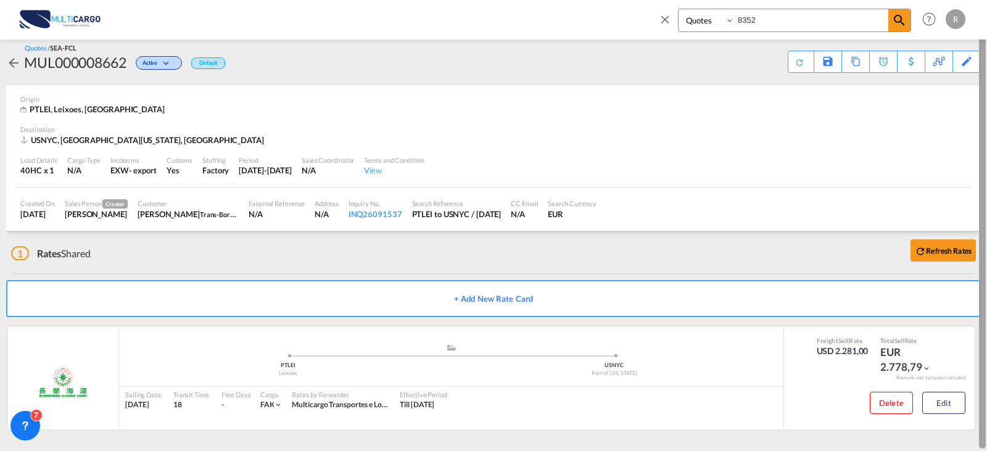
type input "8352"
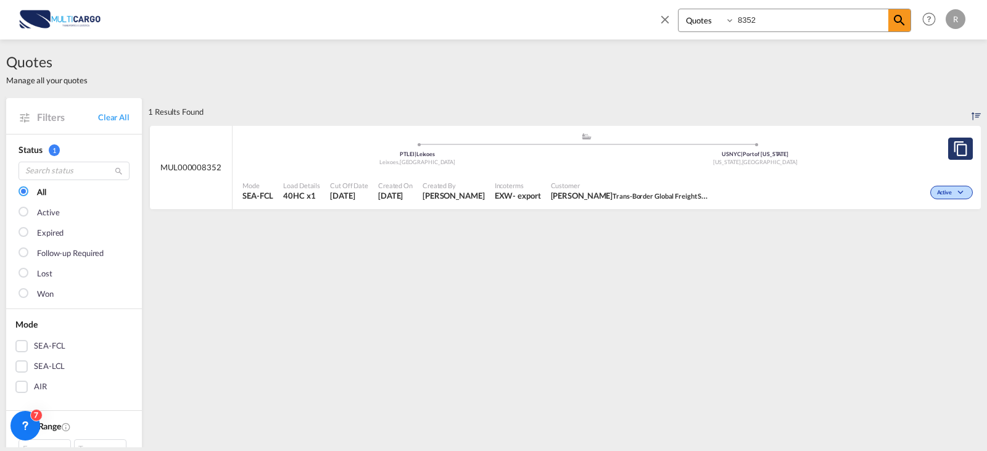
click at [948, 146] on button "Copy Quote" at bounding box center [960, 149] width 25 height 22
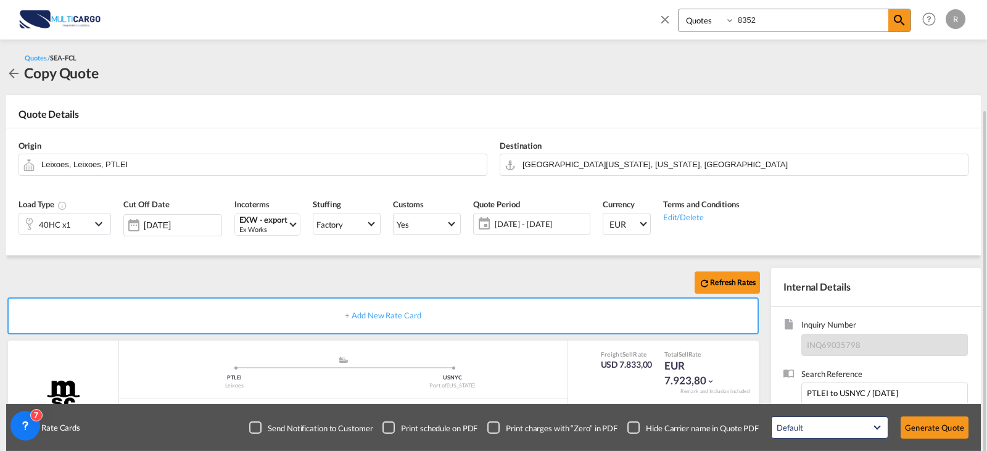
scroll to position [62, 0]
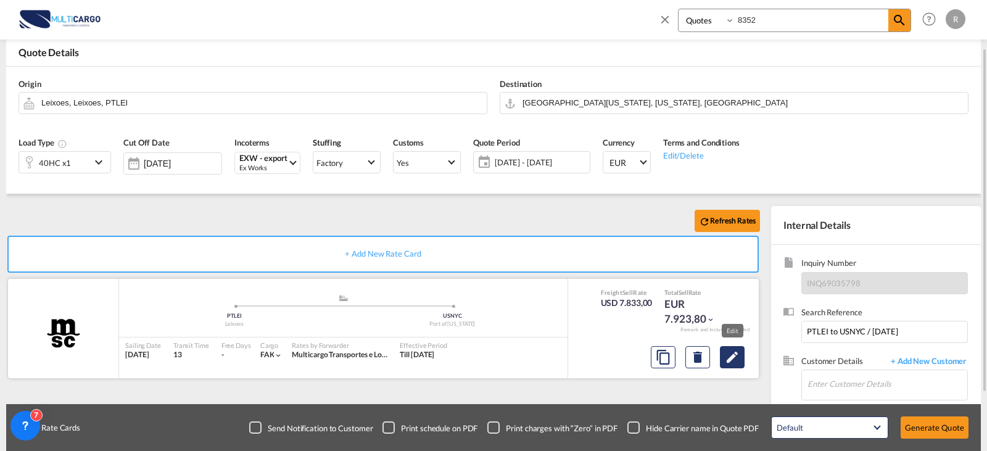
click at [733, 358] on md-icon "Edit" at bounding box center [731, 357] width 15 height 15
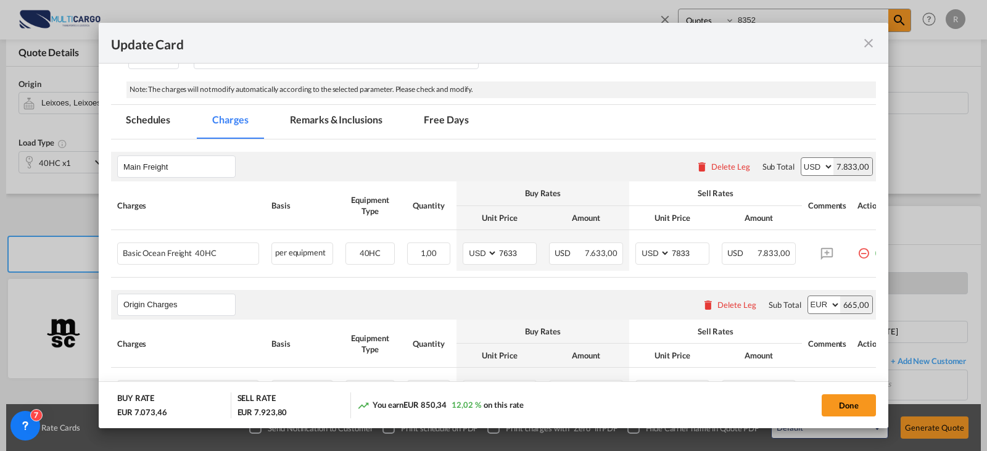
scroll to position [56, 0]
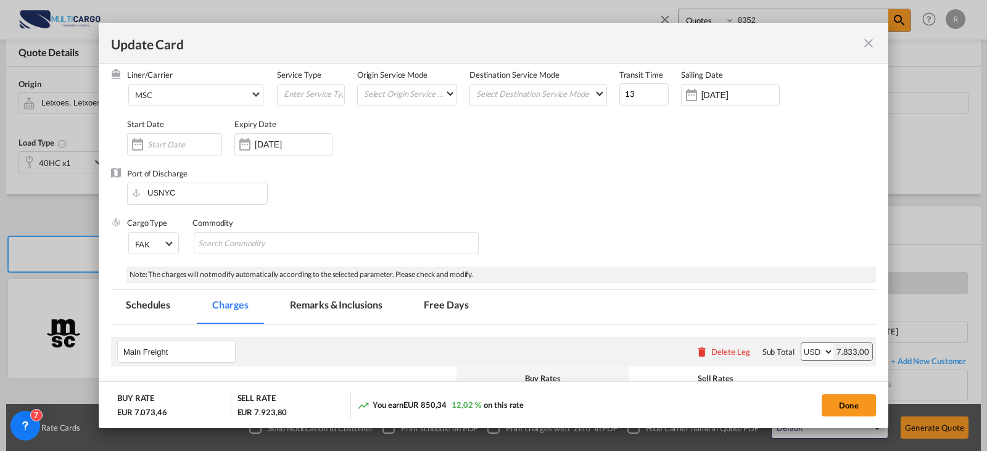
click at [277, 146] on input "[DATE]" at bounding box center [294, 144] width 78 height 10
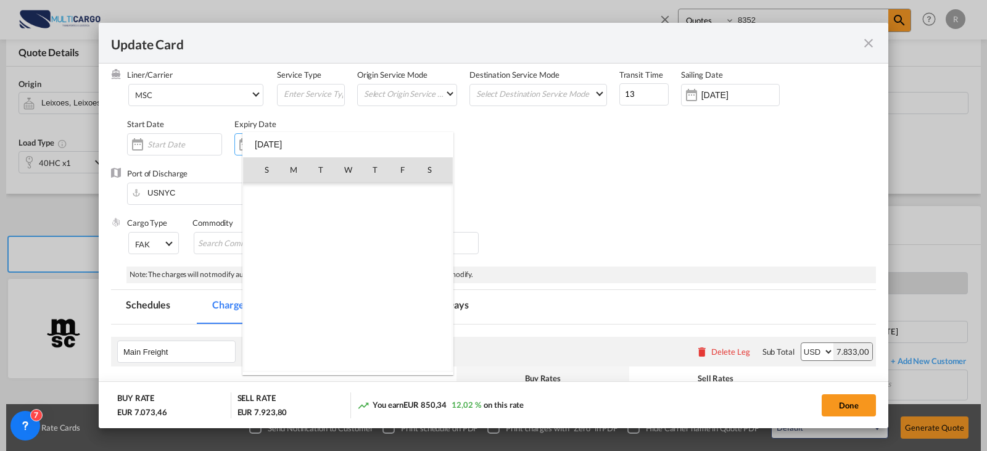
scroll to position [285783, 0]
click at [324, 302] on span "28" at bounding box center [320, 304] width 25 height 25
type input "[DATE]"
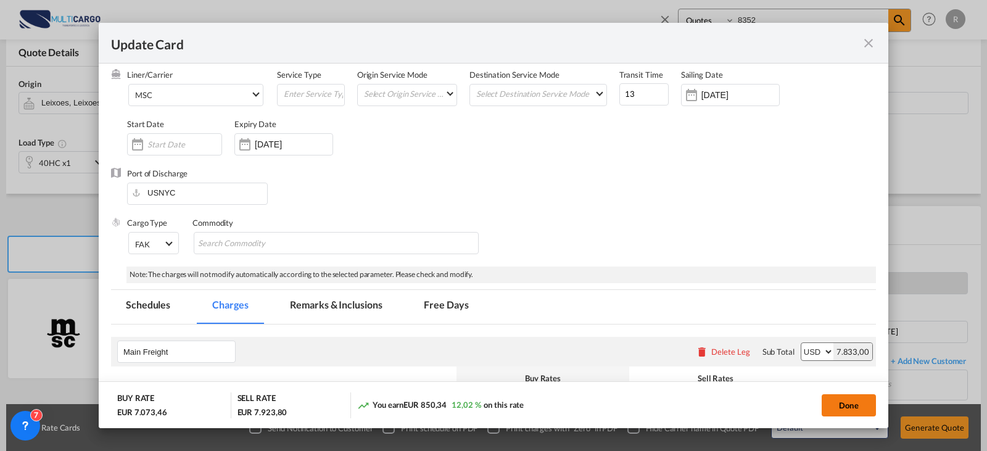
click at [842, 398] on button "Done" at bounding box center [848, 405] width 54 height 22
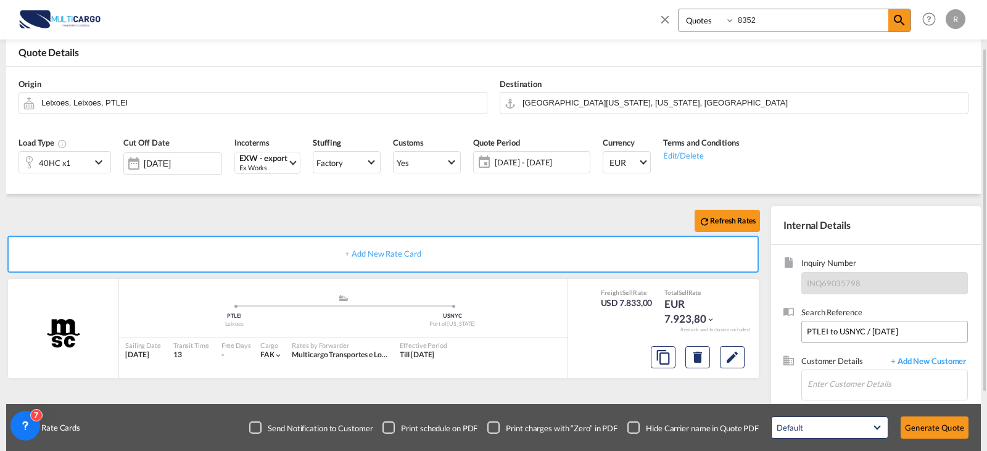
scroll to position [123, 0]
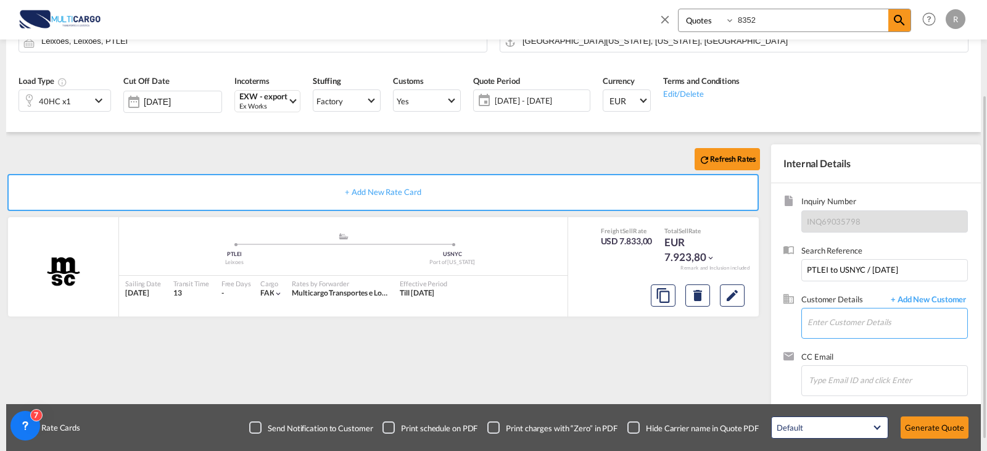
click at [837, 326] on input "Enter Customer Details" at bounding box center [887, 322] width 160 height 28
click at [873, 327] on input "Enter Customer Details" at bounding box center [887, 322] width 160 height 28
click at [503, 104] on span "[DATE] - [DATE]" at bounding box center [541, 100] width 92 height 11
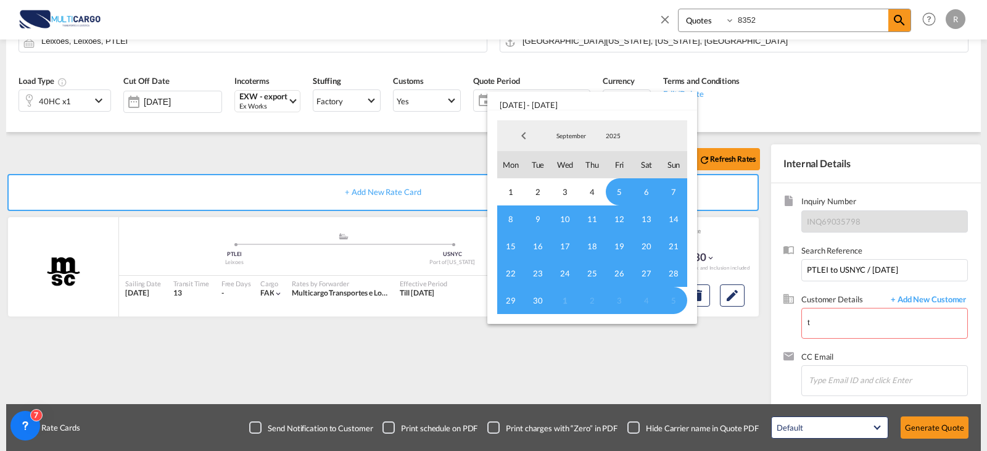
click at [562, 300] on span "1" at bounding box center [564, 300] width 27 height 27
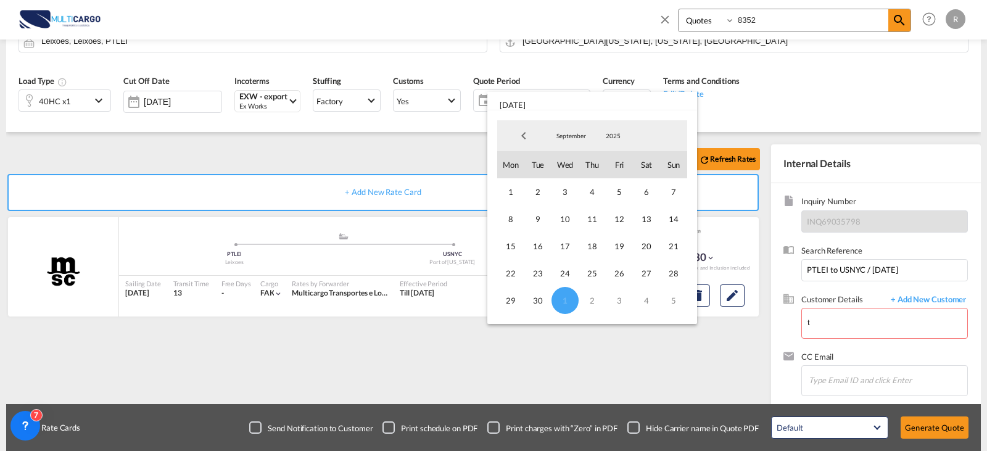
click at [583, 128] on md-select-value "September" at bounding box center [571, 135] width 42 height 18
click at [570, 172] on md-option "October" at bounding box center [583, 166] width 84 height 30
click at [536, 302] on span "28" at bounding box center [537, 300] width 27 height 27
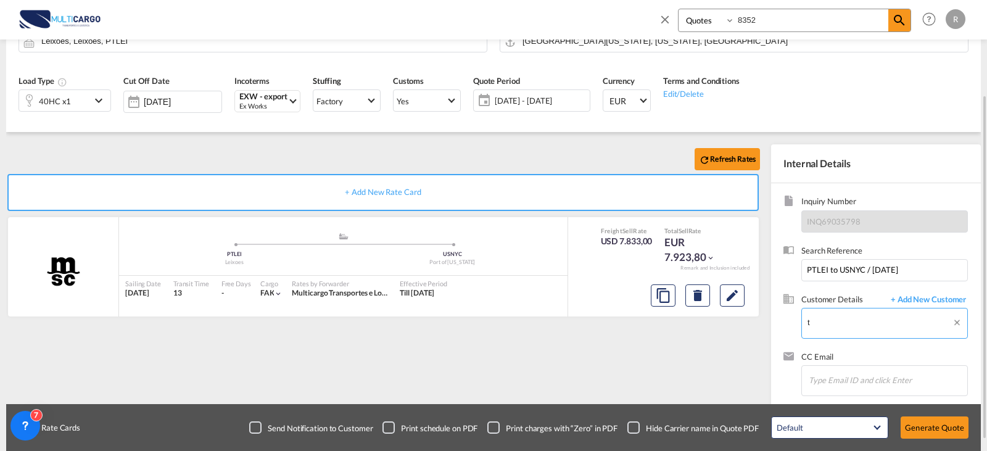
click at [839, 330] on input "t" at bounding box center [887, 322] width 160 height 28
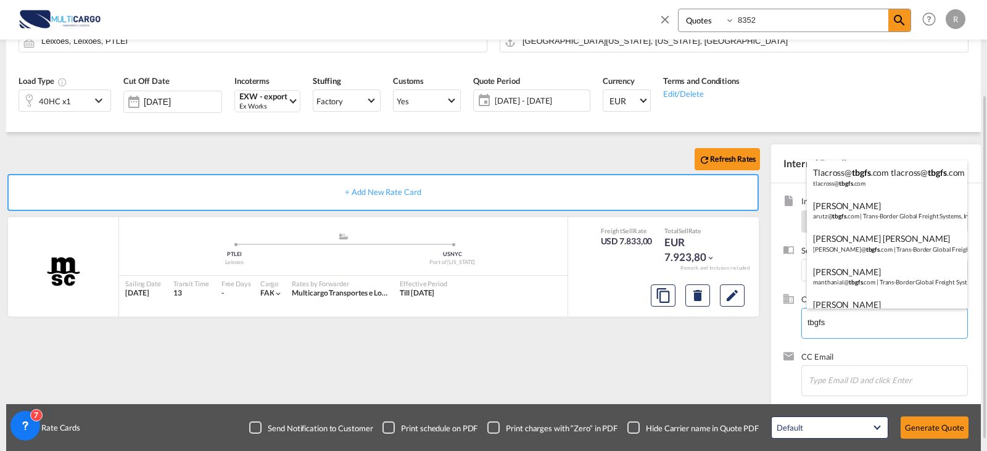
click at [851, 211] on div "[PERSON_NAME] arutz@ tbgfs .com | Trans-Border Global Freight Systems, Inc." at bounding box center [887, 210] width 160 height 33
type input "Trans-Border Global Freight Systems, Inc., [PERSON_NAME], [EMAIL_ADDRESS][DOMAI…"
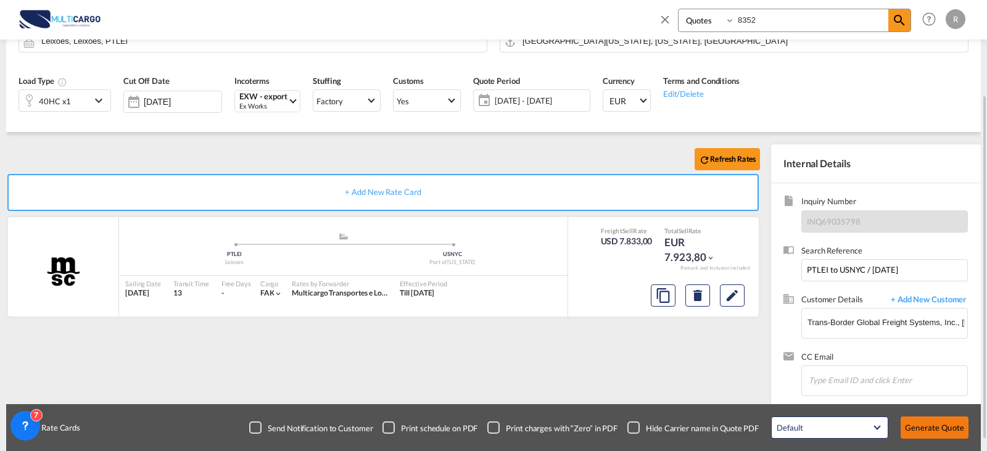
click at [937, 433] on button "Generate Quote" at bounding box center [934, 427] width 68 height 22
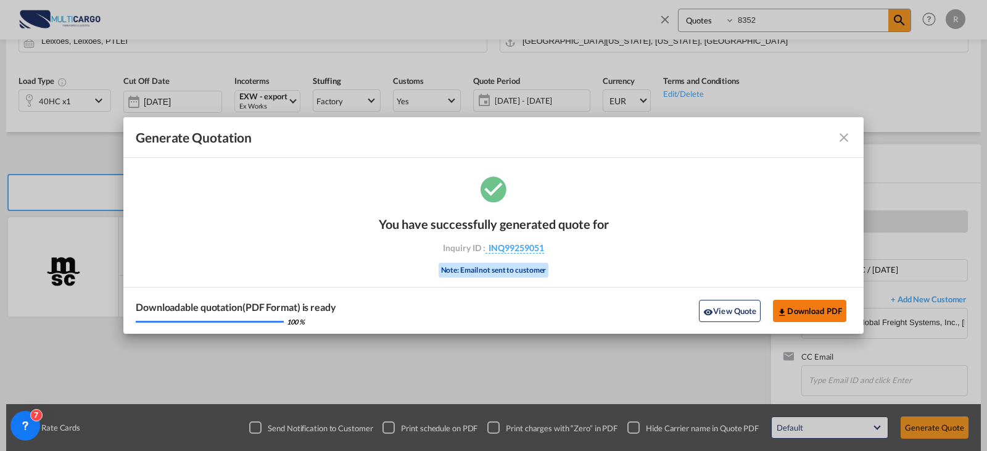
click at [828, 309] on button "Download PDF" at bounding box center [809, 311] width 73 height 22
click at [839, 142] on md-icon "icon-close fg-AAA8AD cursor m-0" at bounding box center [843, 137] width 15 height 15
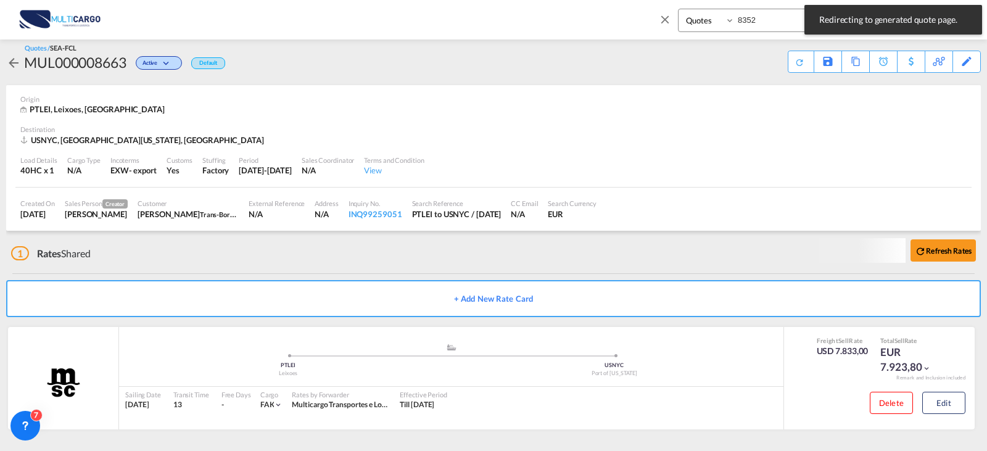
scroll to position [9, 0]
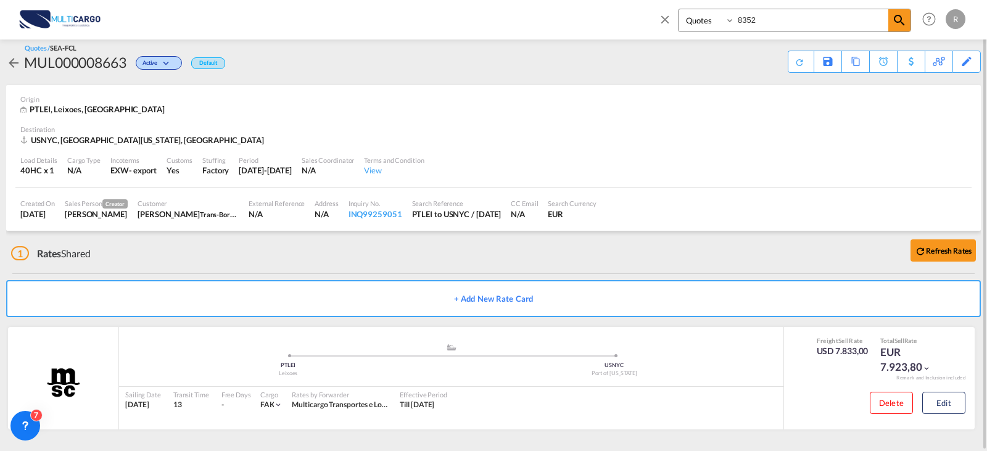
click at [29, 65] on div "MUL000008663" at bounding box center [75, 62] width 102 height 20
click at [9, 65] on md-icon "icon-arrow-left" at bounding box center [13, 62] width 15 height 15
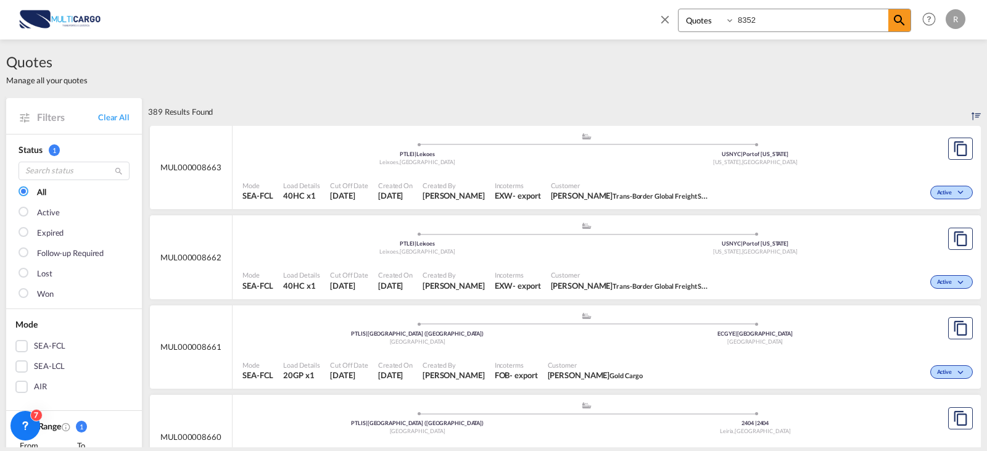
click at [663, 21] on md-icon "icon-close" at bounding box center [665, 19] width 14 height 14
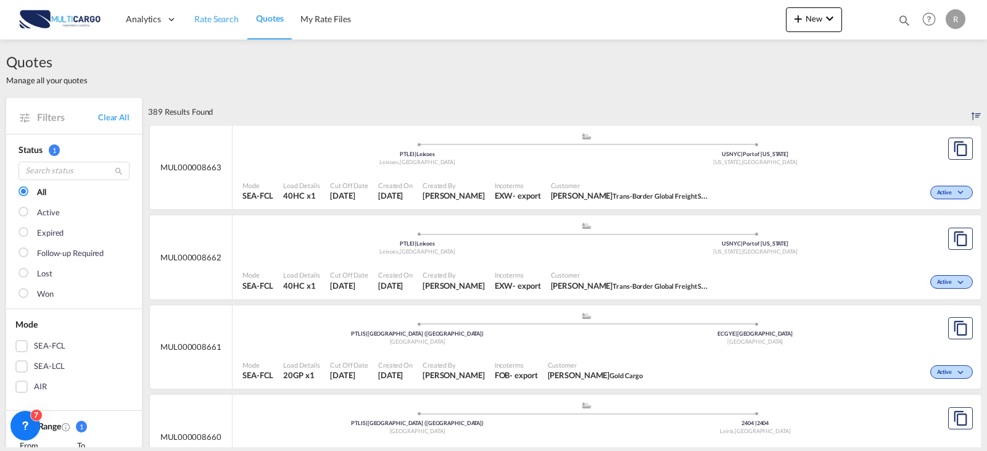
click at [218, 18] on span "Rate Search" at bounding box center [216, 19] width 44 height 10
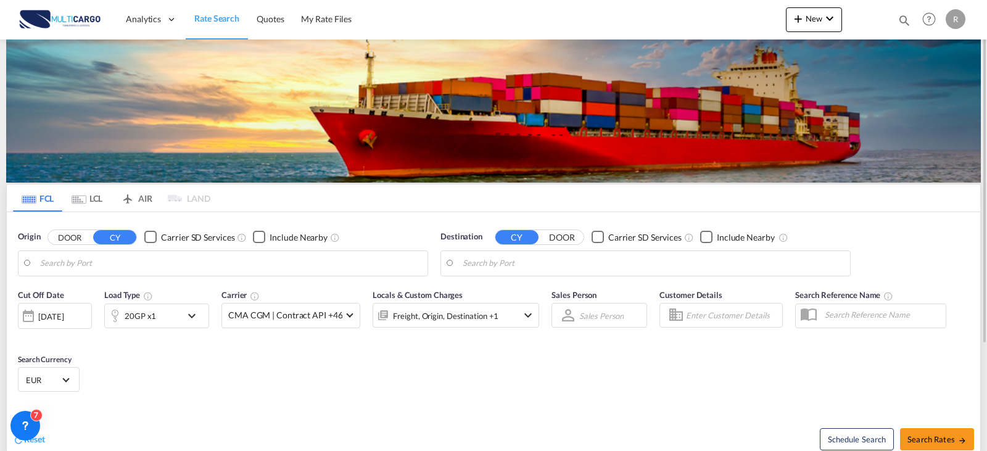
type input "[GEOGRAPHIC_DATA] ([GEOGRAPHIC_DATA]), PTLIS"
click at [543, 266] on input "[GEOGRAPHIC_DATA], ECGYE" at bounding box center [652, 263] width 381 height 18
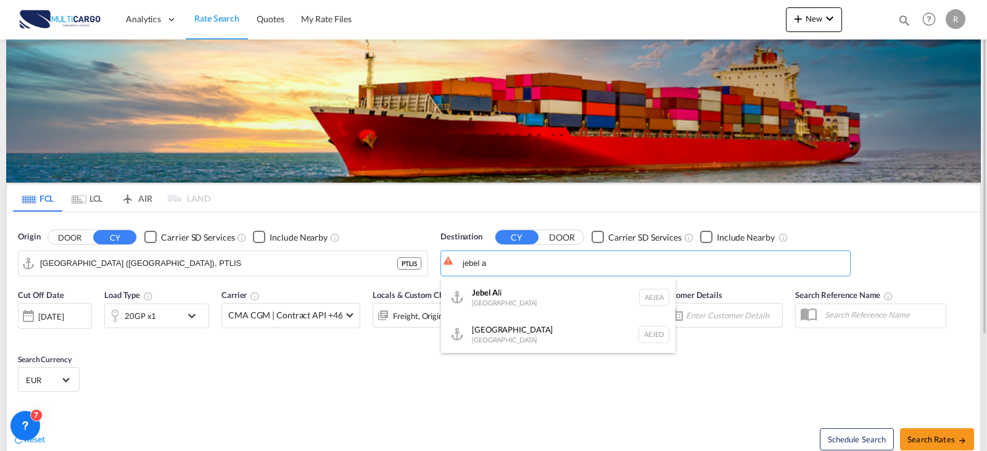
click at [506, 284] on div "Jebel A li [GEOGRAPHIC_DATA] [GEOGRAPHIC_DATA]" at bounding box center [558, 297] width 234 height 37
type input "[GEOGRAPHIC_DATA], [GEOGRAPHIC_DATA]"
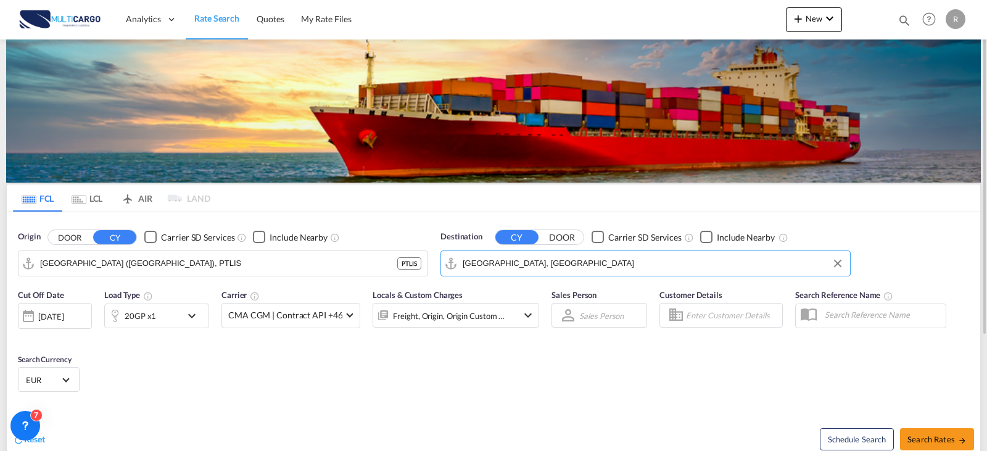
click at [171, 317] on div "20GP x1" at bounding box center [143, 315] width 76 height 25
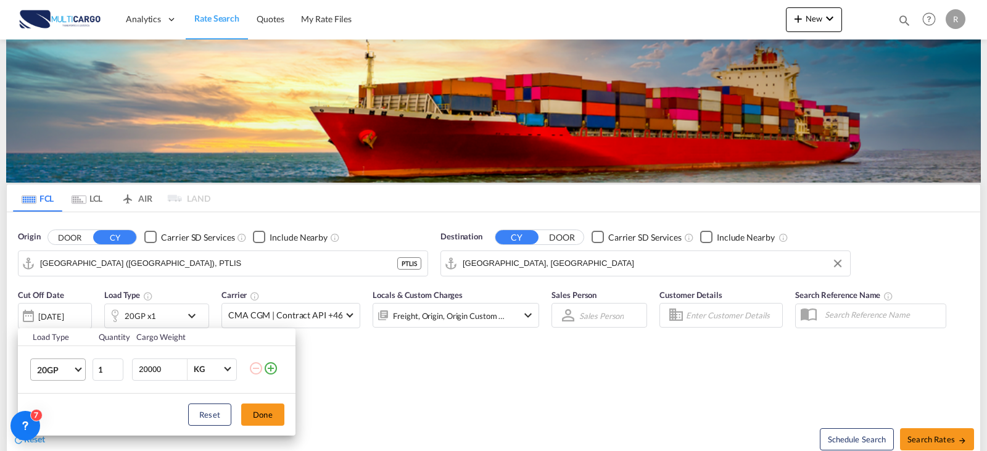
click at [77, 363] on md-select-value "20GP" at bounding box center [60, 369] width 49 height 21
click at [74, 361] on md-option "40HC" at bounding box center [69, 362] width 84 height 30
drag, startPoint x: 275, startPoint y: 422, endPoint x: 475, endPoint y: 422, distance: 200.4
click at [274, 422] on button "Done" at bounding box center [262, 414] width 43 height 22
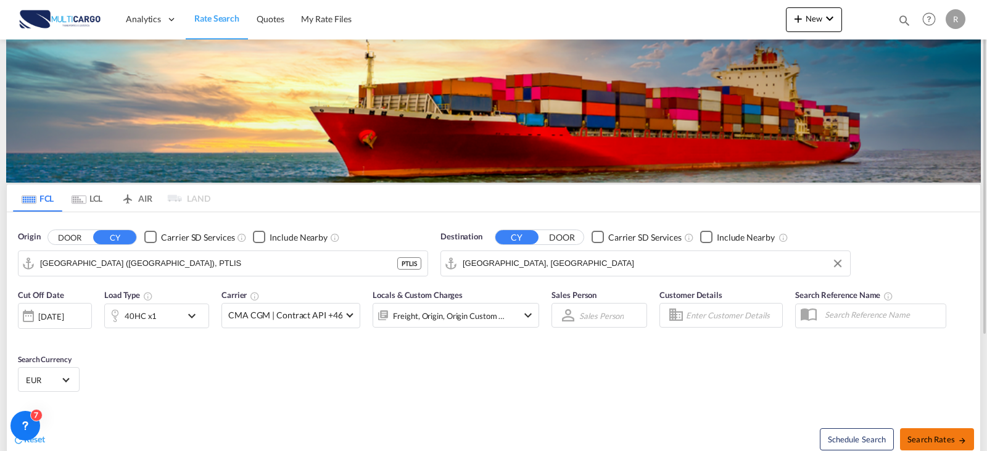
click at [930, 435] on span "Search Rates" at bounding box center [936, 439] width 59 height 10
type input "PTLIS to AEJEA / [DATE]"
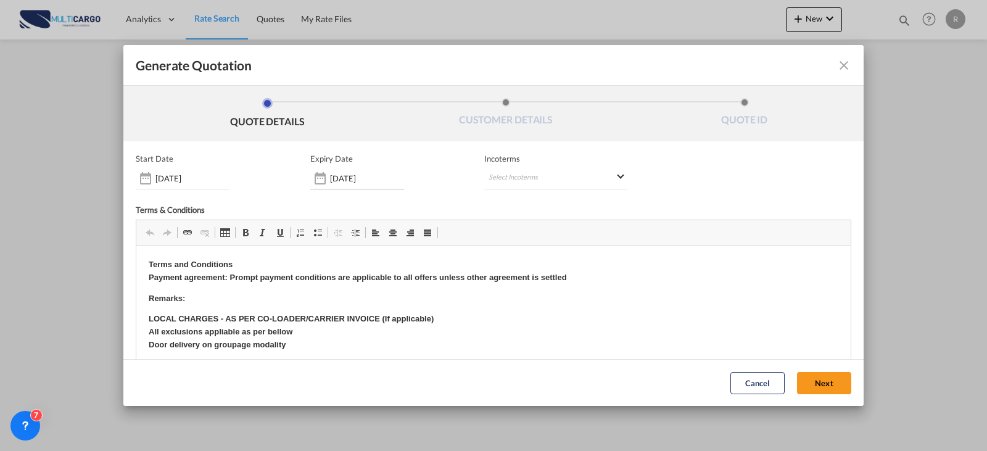
click at [399, 179] on input "[DATE]" at bounding box center [367, 178] width 74 height 10
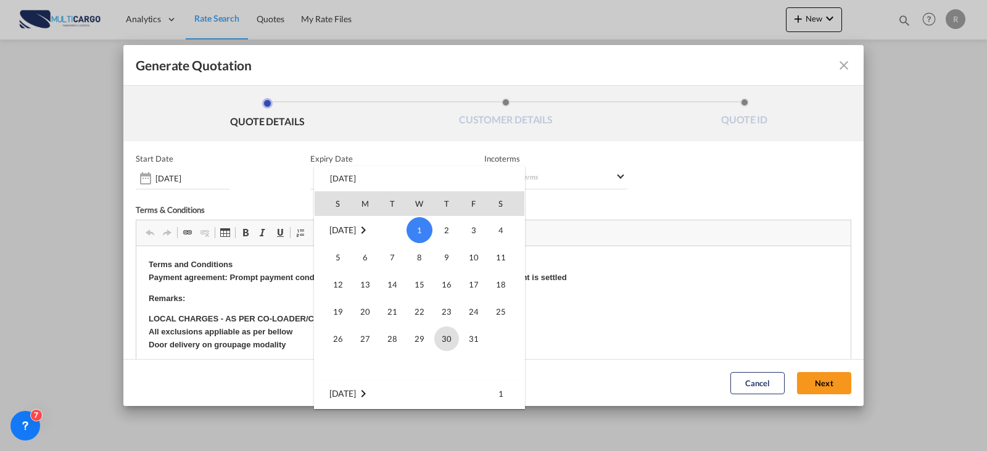
click at [448, 343] on span "30" at bounding box center [446, 338] width 25 height 25
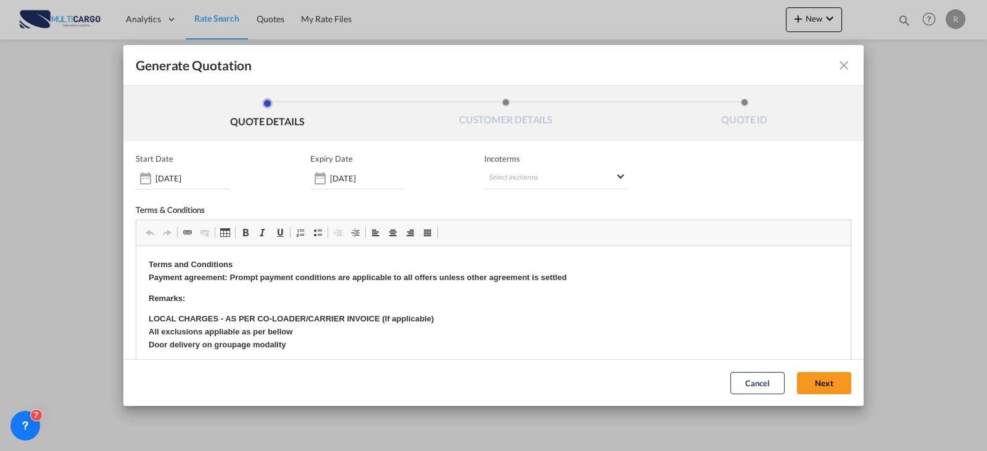
type input "[DATE]"
click at [521, 187] on md-select "Select Incoterms CFR - import Cost and Freight CIF - export Cost,Insurance and …" at bounding box center [555, 178] width 143 height 22
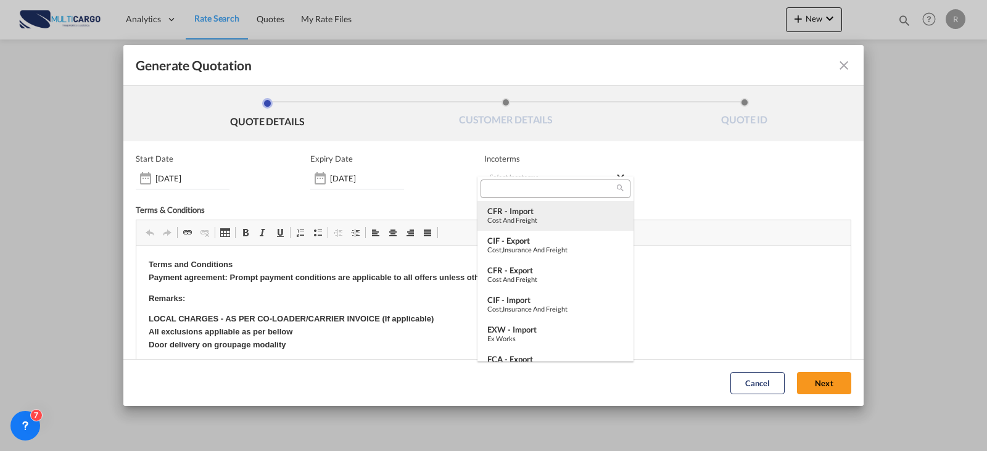
type md-option "[object Object]"
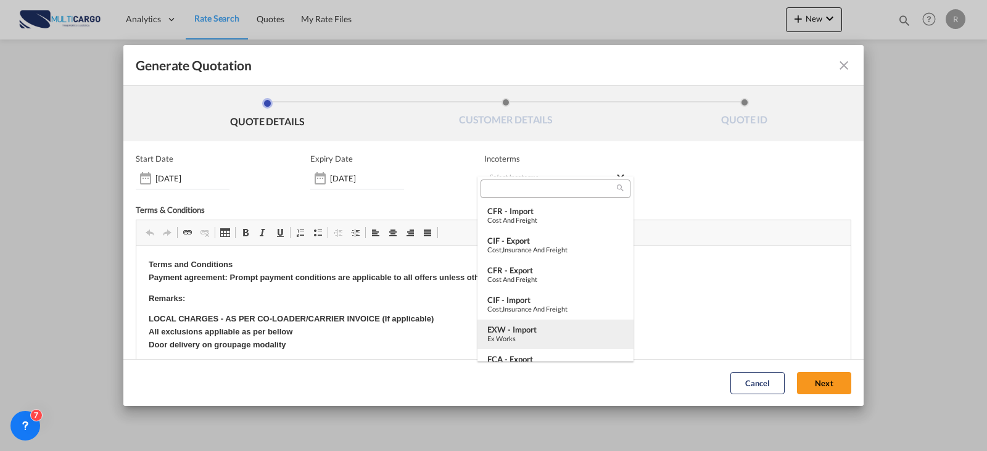
type md-option "[object Object]"
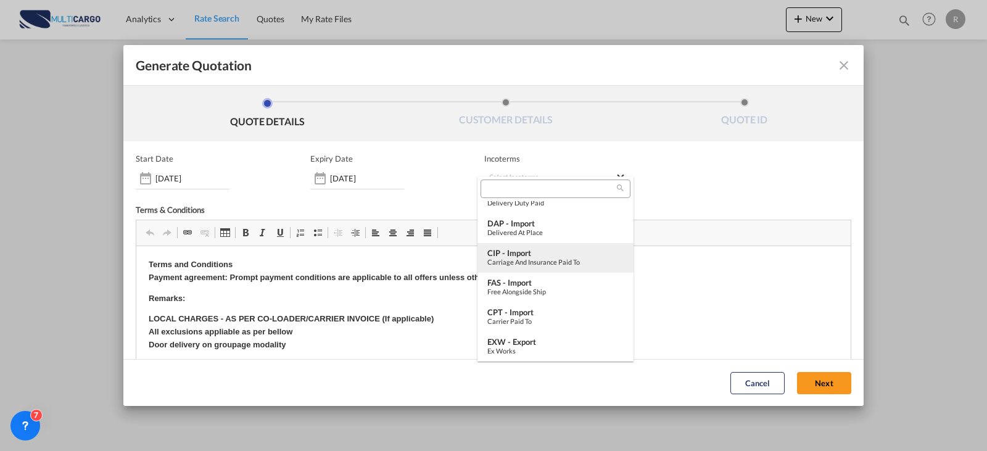
scroll to position [461, 0]
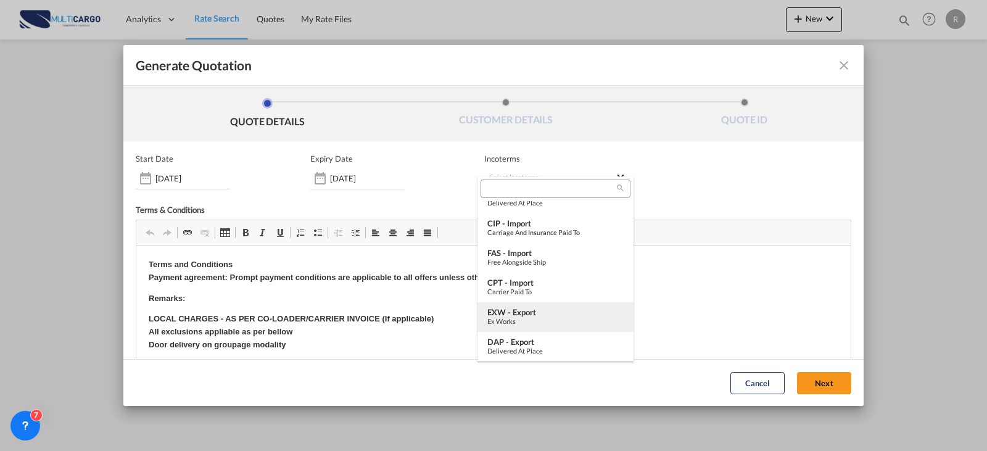
click at [538, 310] on div "EXW - export" at bounding box center [555, 312] width 136 height 10
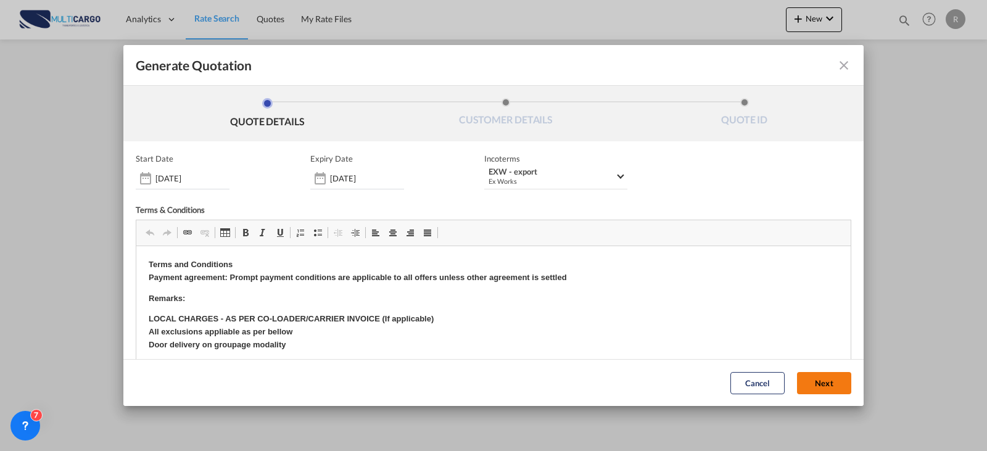
click at [799, 389] on button "Next" at bounding box center [824, 383] width 54 height 22
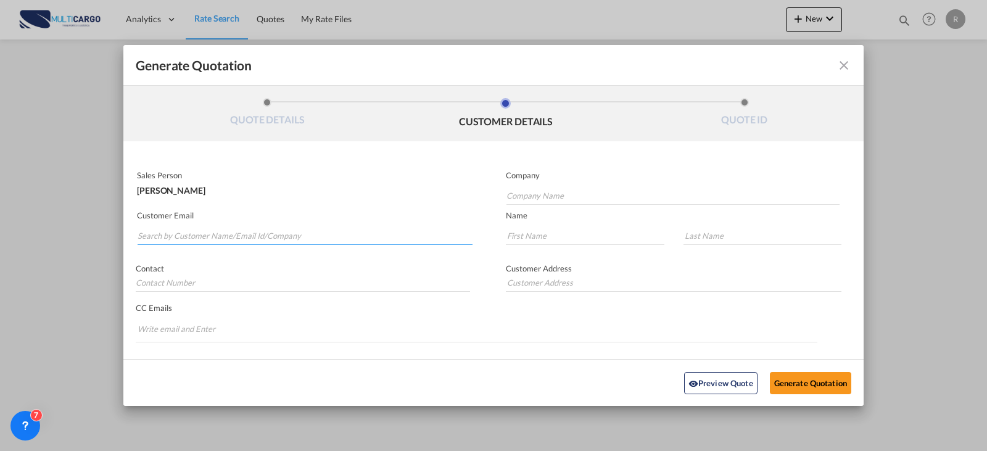
click at [242, 235] on input "Search by Customer Name/Email Id/Company" at bounding box center [305, 235] width 335 height 18
type input "allaw"
click at [661, 192] on input "Company Name" at bounding box center [672, 195] width 333 height 18
type input "SFS"
click at [195, 224] on md-autocomplete-wrap "allaw" at bounding box center [304, 232] width 335 height 25
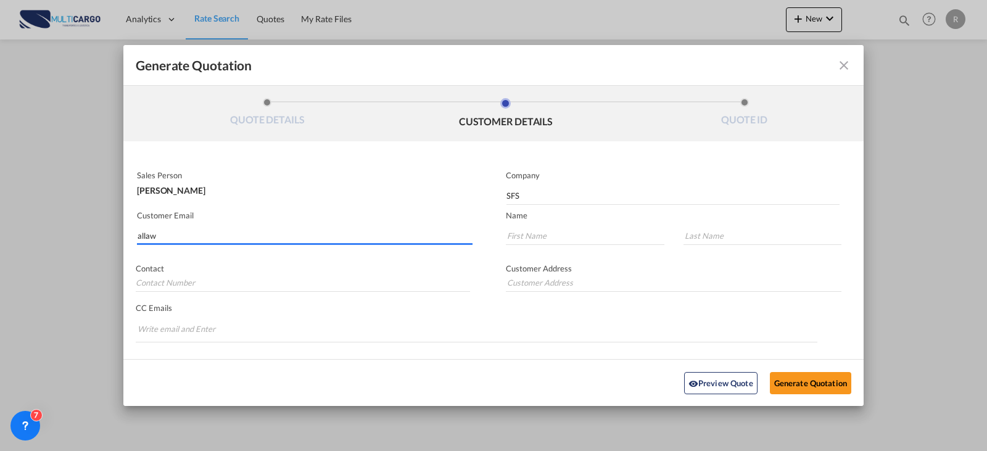
click at [197, 228] on input "allaw" at bounding box center [305, 235] width 335 height 18
drag, startPoint x: 192, startPoint y: 231, endPoint x: 92, endPoint y: 229, distance: 99.3
click at [92, 229] on div "Generate Quotation QUOTE DETAILS CUSTOMER DETAILS QUOTE ID Start Date [DATE] Ex…" at bounding box center [493, 225] width 987 height 451
paste input "[EMAIL_ADDRESS][DOMAIN_NAME]>"
type input "[EMAIL_ADDRESS][DOMAIN_NAME]"
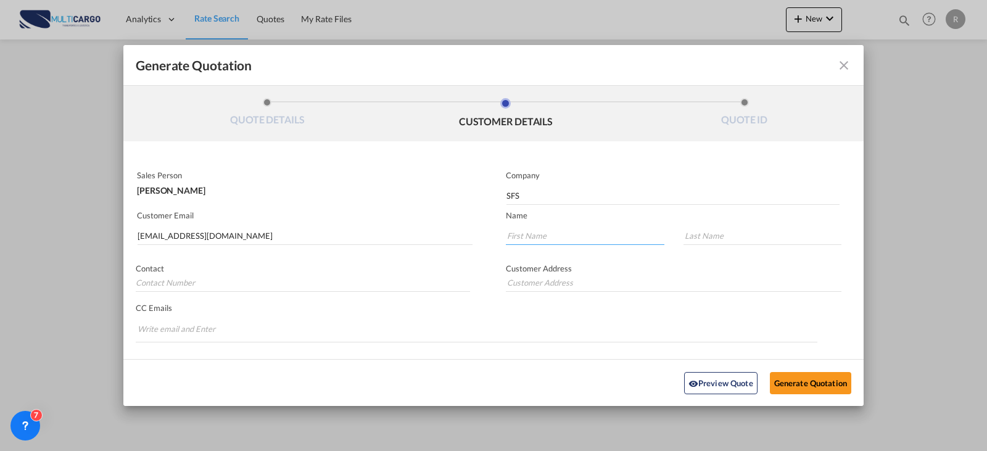
click at [602, 234] on input "Generate QuotationQUOTE ..." at bounding box center [585, 235] width 158 height 18
paste input "[PERSON_NAME]"
type input "[PERSON_NAME]"
click at [704, 253] on div "Customer Address" at bounding box center [678, 274] width 370 height 47
drag, startPoint x: 712, startPoint y: 245, endPoint x: 712, endPoint y: 238, distance: 6.8
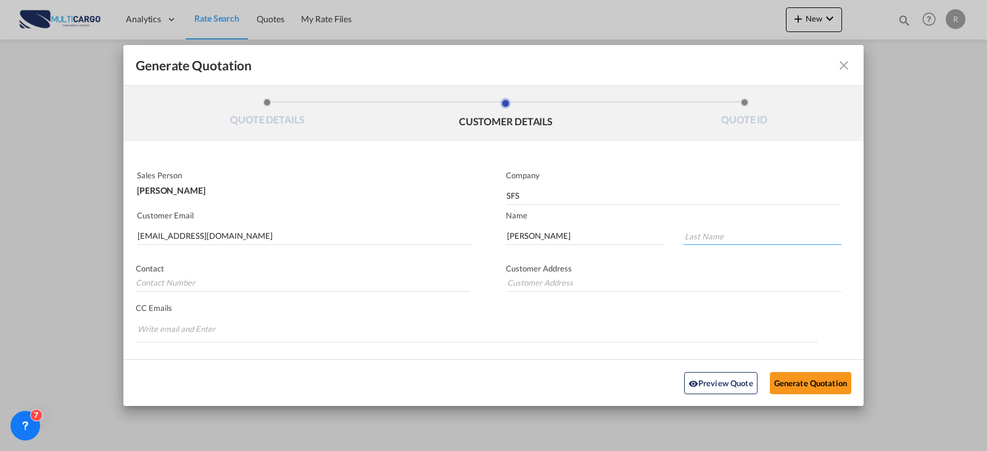
click at [712, 245] on input "Generate QuotationQUOTE ..." at bounding box center [762, 235] width 158 height 18
paste input "Al Lawati"
type input "Al Lawati"
click at [813, 380] on button "Generate Quotation" at bounding box center [810, 382] width 81 height 22
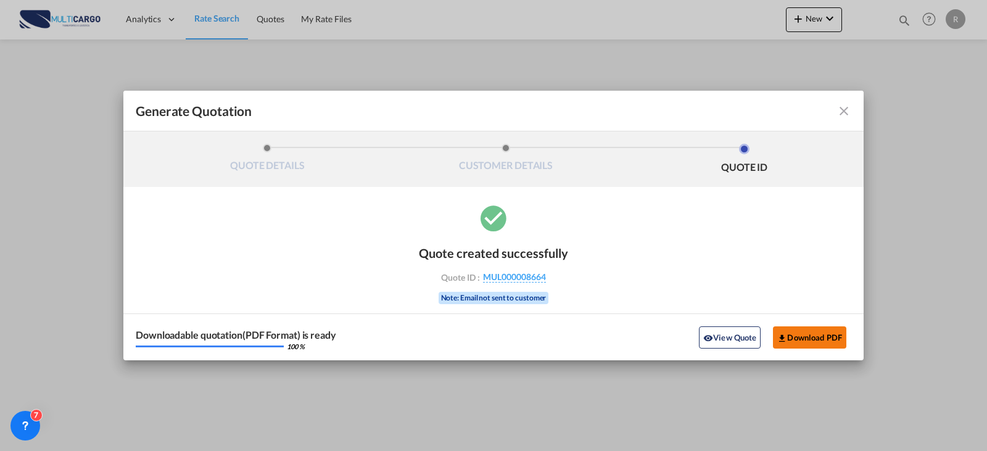
click at [838, 333] on button "Download PDF" at bounding box center [809, 337] width 73 height 22
click at [842, 116] on md-icon "icon-close fg-AAA8AD cursor m-0" at bounding box center [843, 111] width 15 height 15
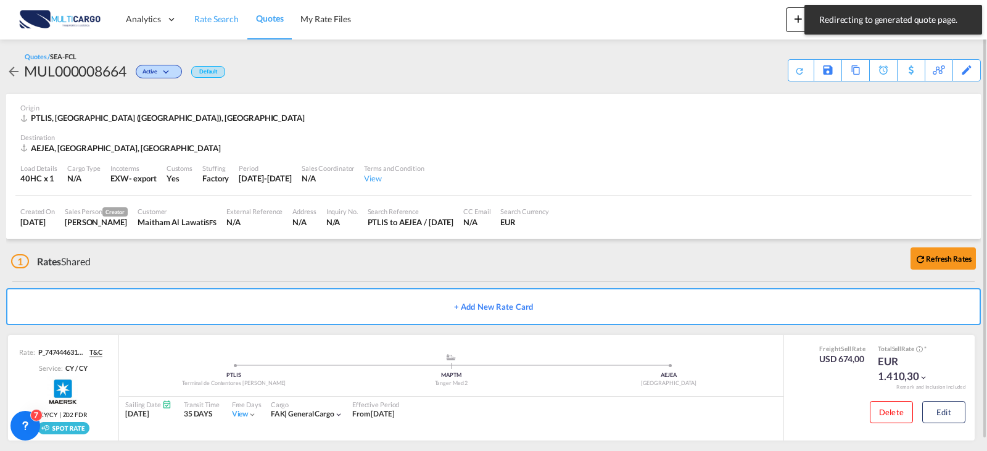
click at [199, 25] on span "Rate Search" at bounding box center [216, 19] width 44 height 12
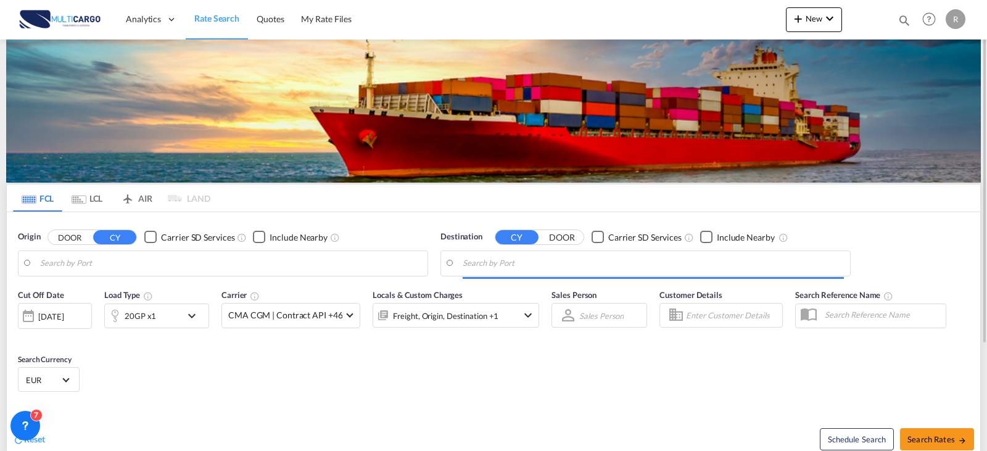
click at [151, 256] on input "Search by Port" at bounding box center [230, 263] width 381 height 18
type input "[GEOGRAPHIC_DATA] ([GEOGRAPHIC_DATA]), PTLIS"
type input "[GEOGRAPHIC_DATA], [GEOGRAPHIC_DATA]"
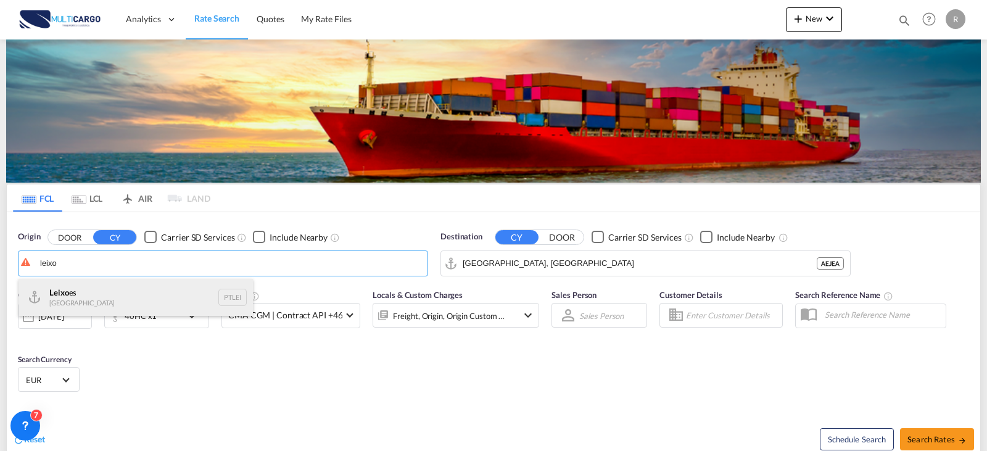
click at [136, 303] on div "Leixo es Portugal PTLEI" at bounding box center [135, 297] width 234 height 37
type input "Leixoes, PTLEI"
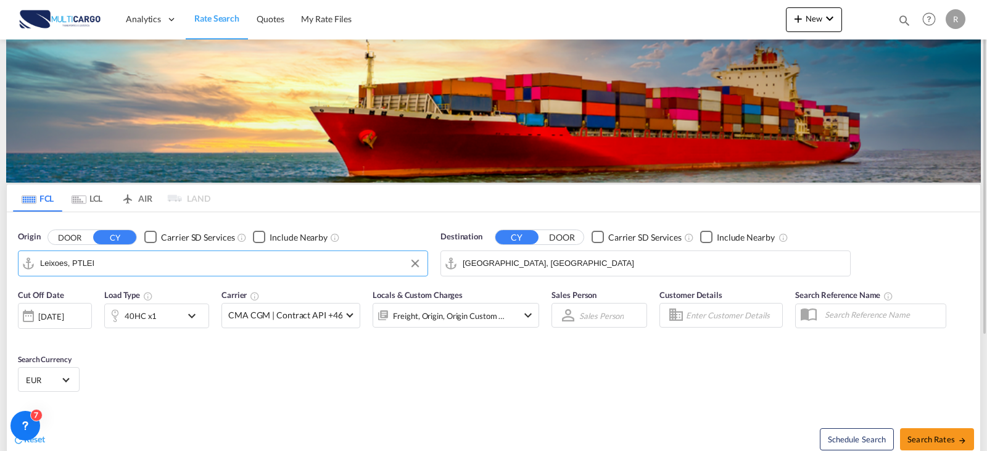
click at [549, 268] on input "[GEOGRAPHIC_DATA], [GEOGRAPHIC_DATA]" at bounding box center [652, 263] width 381 height 18
drag, startPoint x: 549, startPoint y: 268, endPoint x: 533, endPoint y: 266, distance: 16.1
click at [533, 266] on input "[GEOGRAPHIC_DATA], [GEOGRAPHIC_DATA]" at bounding box center [652, 263] width 381 height 18
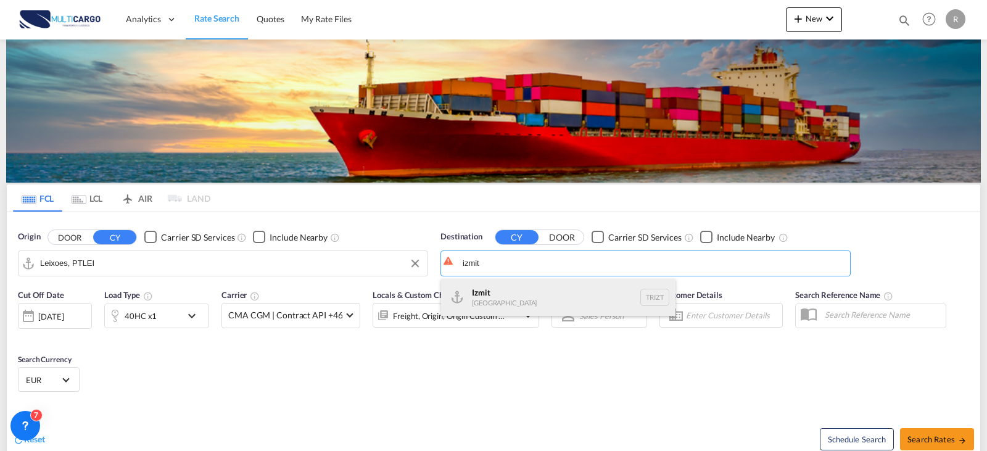
click at [561, 297] on div "Izmit [GEOGRAPHIC_DATA] TRIZT" at bounding box center [558, 297] width 234 height 37
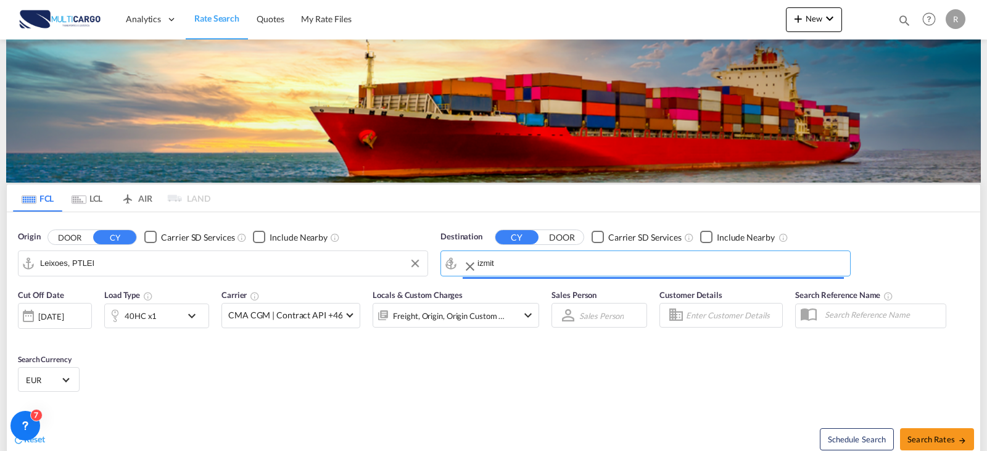
type input "Izmit, TRIZT"
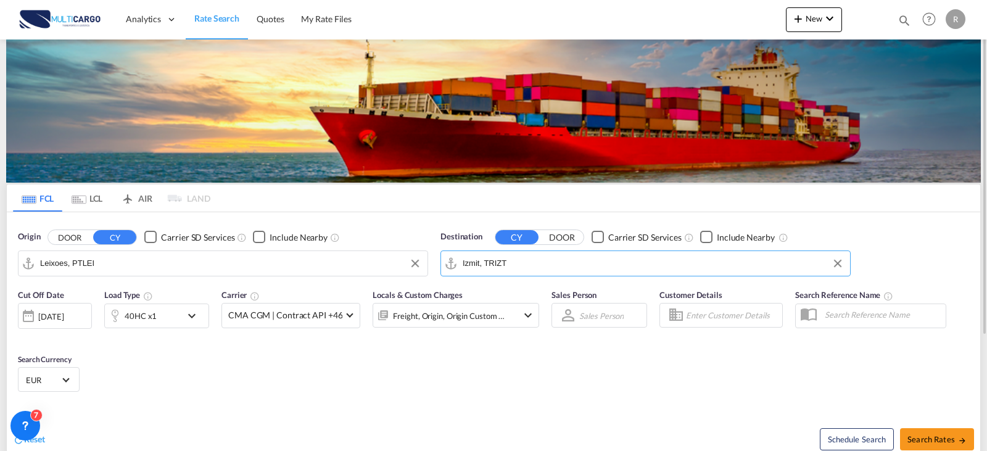
click at [169, 308] on div "40HC x1" at bounding box center [143, 315] width 76 height 25
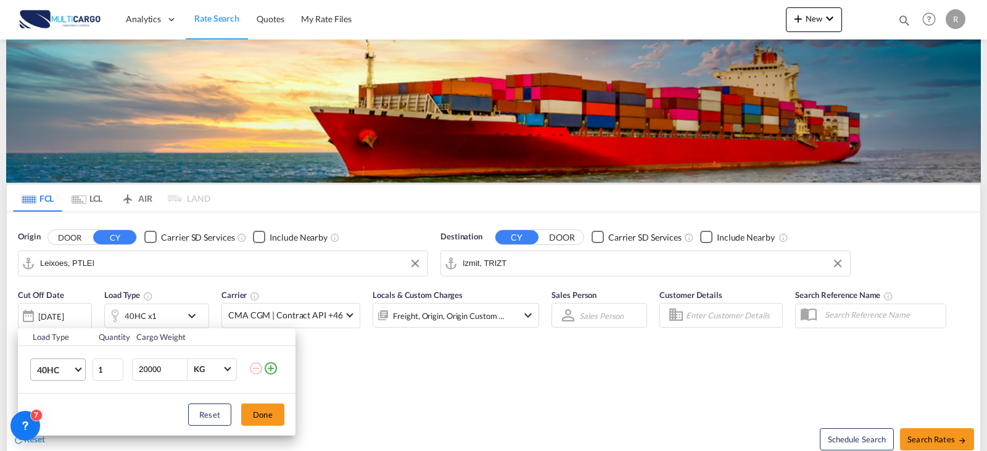
click at [63, 362] on md-select-value "40HC" at bounding box center [60, 369] width 49 height 21
click at [60, 306] on md-option "20GP" at bounding box center [69, 302] width 84 height 30
click at [258, 416] on button "Done" at bounding box center [262, 414] width 43 height 22
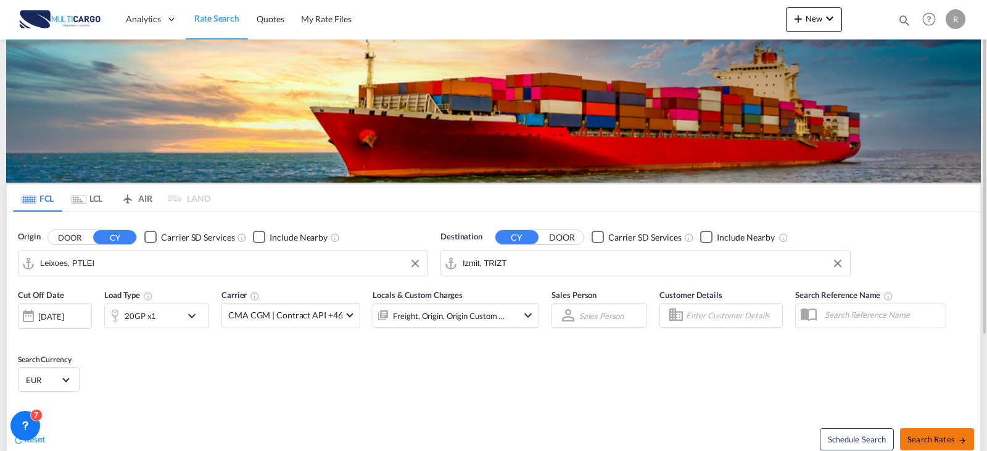
click at [946, 441] on span "Search Rates" at bounding box center [936, 439] width 59 height 10
type input "PTLEI to TRIZT / [DATE]"
